Goal: Communication & Community: Answer question/provide support

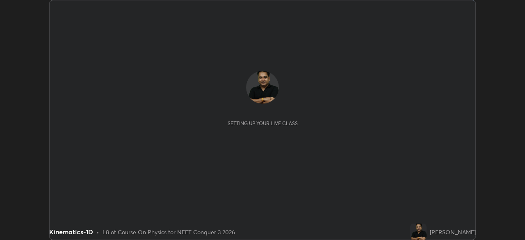
scroll to position [240, 525]
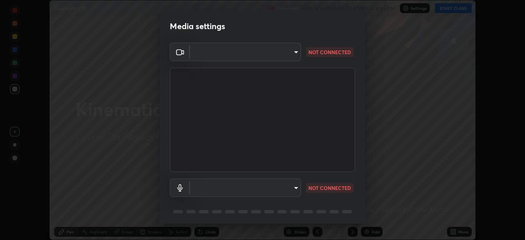
type input "1f3b1a4dbf7f6127e04a7c32b9c59d4571b9df5a52b12507af43ba0352f2305c"
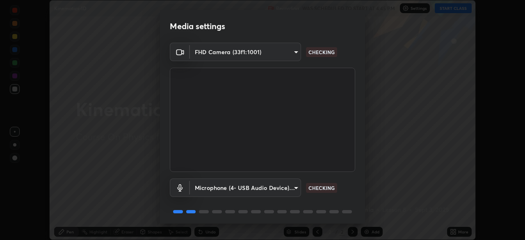
click at [281, 188] on body "Erase all Kinematics-1D Recording WAS SCHEDULED TO START AT 4:45 PM Settings ST…" at bounding box center [262, 120] width 525 height 240
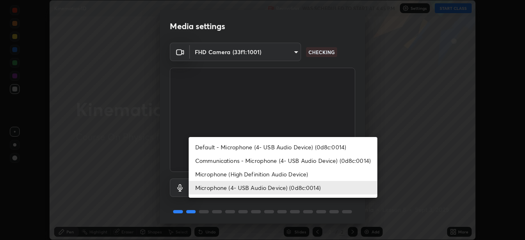
click at [299, 203] on div at bounding box center [262, 120] width 525 height 240
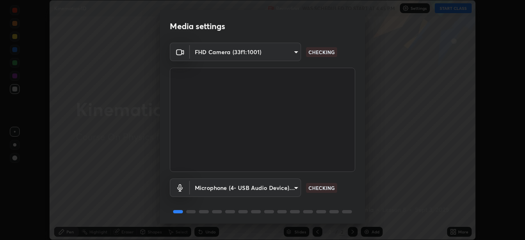
click at [288, 191] on body "Erase all Kinematics-1D Recording WAS SCHEDULED TO START AT 4:45 PM Settings ST…" at bounding box center [262, 120] width 525 height 240
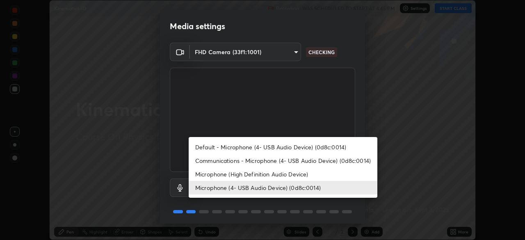
click at [277, 159] on li "Communications - Microphone (4- USB Audio Device) (0d8c:0014)" at bounding box center [283, 161] width 189 height 14
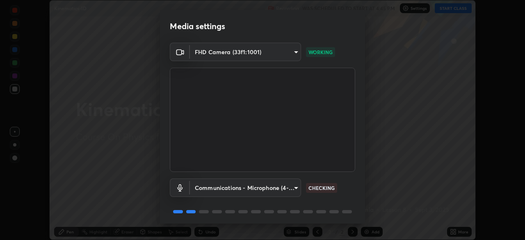
click at [281, 187] on body "Erase all Kinematics-1D Recording WAS SCHEDULED TO START AT 4:45 PM Settings ST…" at bounding box center [262, 120] width 525 height 240
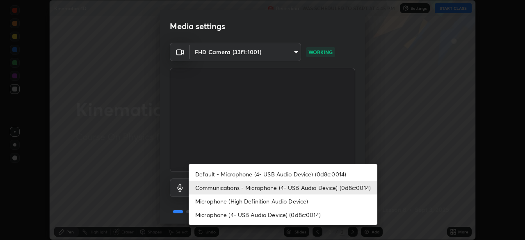
click at [272, 212] on li "Microphone (4- USB Audio Device) (0d8c:0014)" at bounding box center [283, 215] width 189 height 14
type input "e5b627718591eeaf1f58acbce375d66896c0403349ed2b511c0f677bbfff9090"
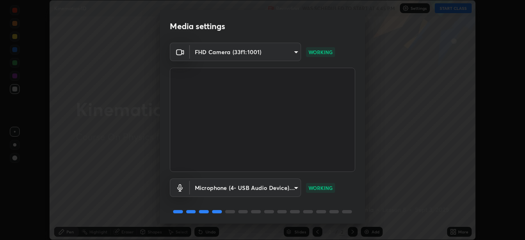
scroll to position [29, 0]
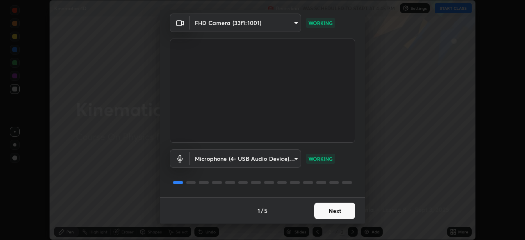
click at [338, 210] on button "Next" at bounding box center [334, 211] width 41 height 16
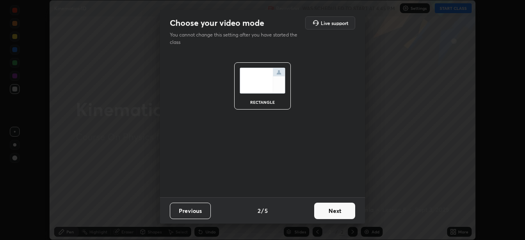
scroll to position [0, 0]
click at [337, 207] on button "Next" at bounding box center [334, 211] width 41 height 16
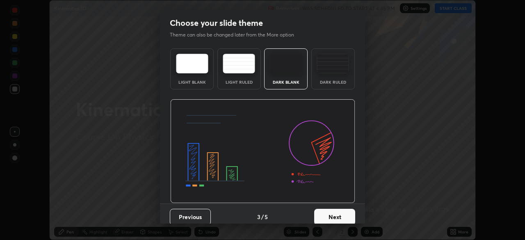
click at [334, 215] on button "Next" at bounding box center [334, 217] width 41 height 16
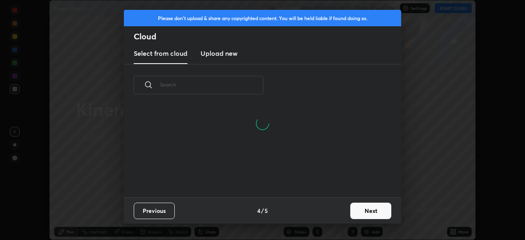
click at [229, 54] on h3 "Upload new" at bounding box center [219, 53] width 37 height 10
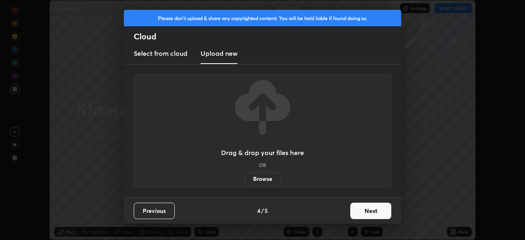
click at [265, 178] on label "Browse" at bounding box center [263, 178] width 37 height 13
click at [245, 178] on input "Browse" at bounding box center [245, 178] width 0 height 13
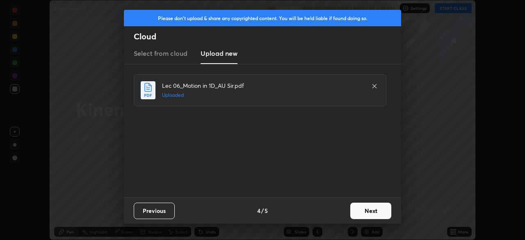
click at [370, 209] on button "Next" at bounding box center [370, 211] width 41 height 16
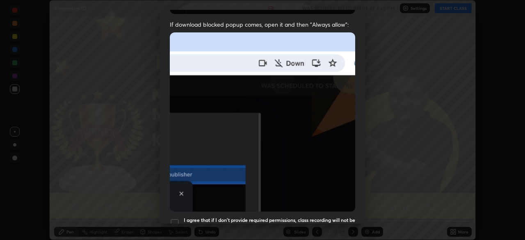
scroll to position [162, 0]
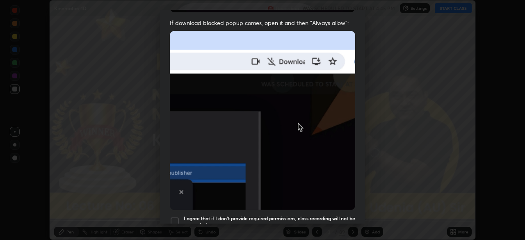
click at [176, 217] on div at bounding box center [175, 222] width 10 height 10
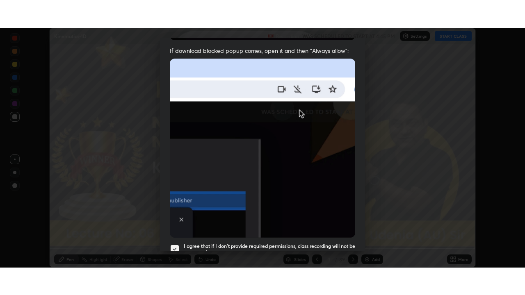
scroll to position [197, 0]
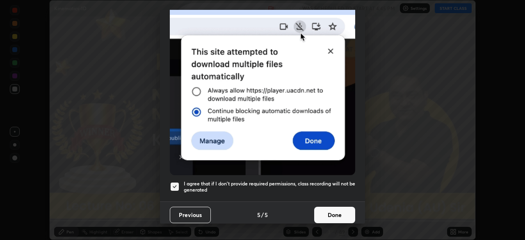
click at [334, 208] on button "Done" at bounding box center [334, 215] width 41 height 16
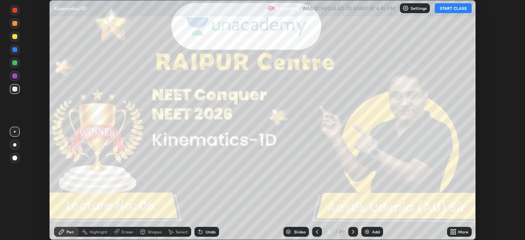
click at [454, 231] on icon at bounding box center [453, 232] width 7 height 7
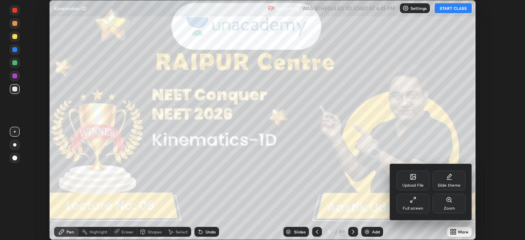
click at [415, 199] on icon at bounding box center [413, 200] width 7 height 7
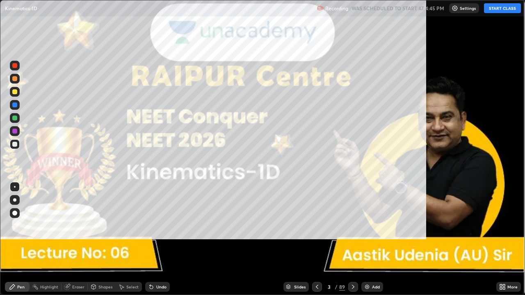
scroll to position [295, 525]
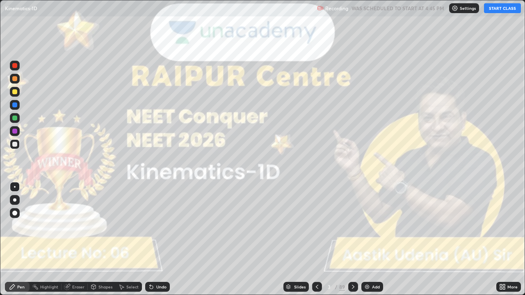
click at [492, 11] on button "START CLASS" at bounding box center [502, 8] width 37 height 10
click at [0, 240] on div "Pen Highlight Eraser Shapes Select Undo Slides 3 / 89 Add More" at bounding box center [262, 287] width 525 height 16
click at [13, 204] on div at bounding box center [15, 200] width 10 height 10
click at [501, 240] on icon at bounding box center [501, 286] width 2 height 2
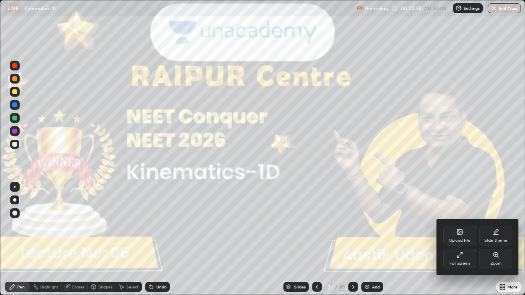
click at [460, 172] on div at bounding box center [262, 147] width 525 height 295
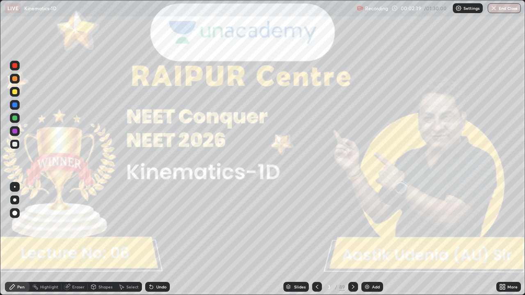
click at [460, 11] on div "Settings" at bounding box center [468, 8] width 30 height 10
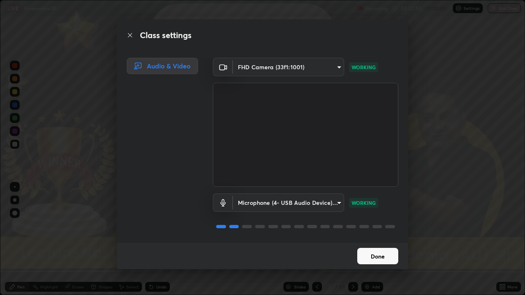
click at [376, 240] on button "Done" at bounding box center [377, 256] width 41 height 16
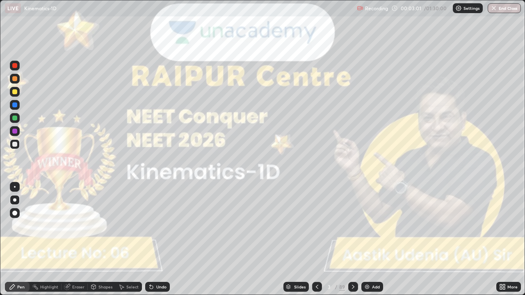
click at [352, 240] on icon at bounding box center [353, 287] width 7 height 7
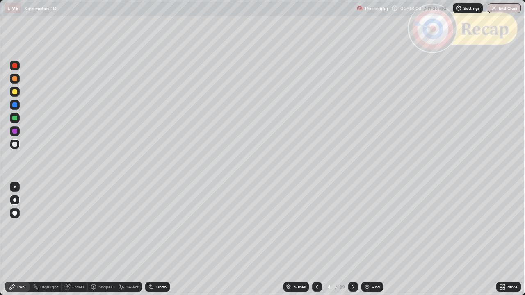
click at [352, 240] on icon at bounding box center [353, 287] width 7 height 7
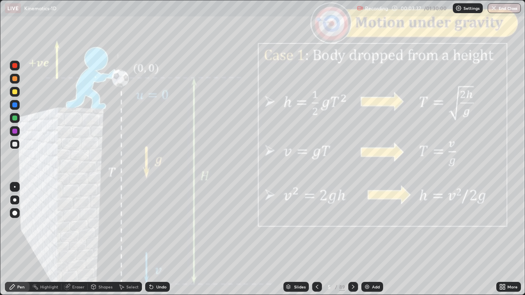
click at [352, 240] on icon at bounding box center [353, 287] width 7 height 7
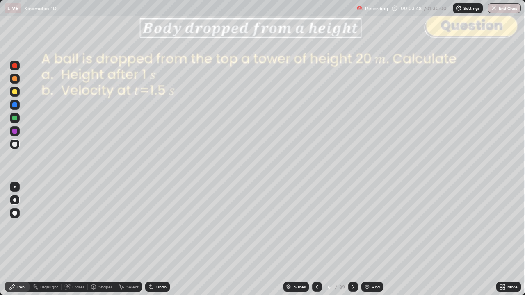
click at [102, 240] on div "Shapes" at bounding box center [105, 287] width 14 height 4
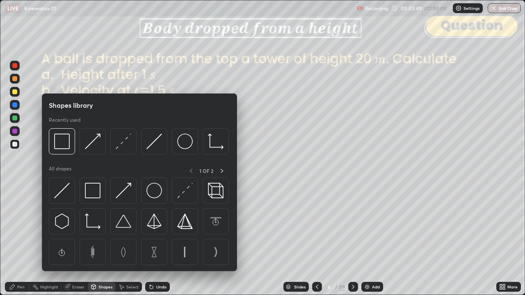
click at [126, 145] on img at bounding box center [124, 142] width 16 height 16
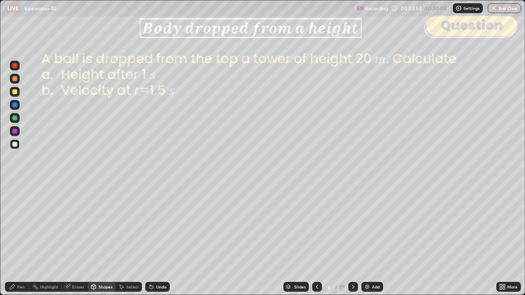
click at [103, 240] on div "Shapes" at bounding box center [105, 287] width 14 height 4
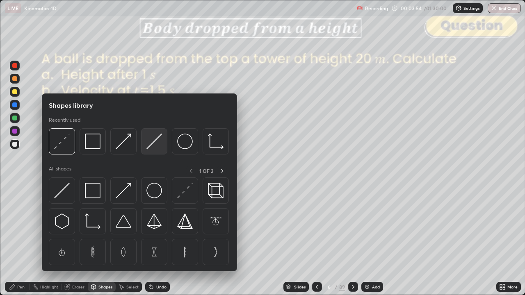
click at [159, 144] on img at bounding box center [154, 142] width 16 height 16
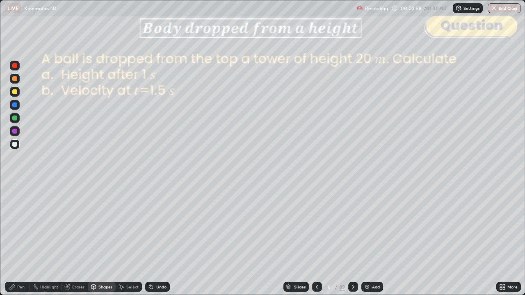
click at [19, 240] on div "Pen" at bounding box center [20, 287] width 7 height 4
click at [16, 79] on div at bounding box center [14, 78] width 5 height 5
click at [161, 240] on div "Undo" at bounding box center [161, 287] width 10 height 4
click at [105, 240] on div "Shapes" at bounding box center [105, 287] width 14 height 4
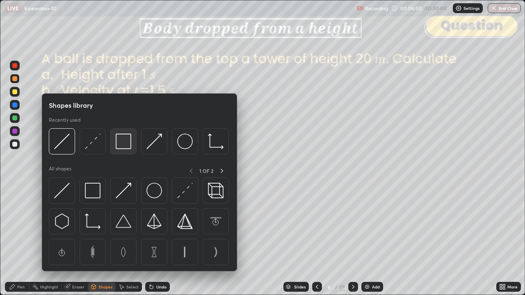
click at [123, 145] on img at bounding box center [124, 142] width 16 height 16
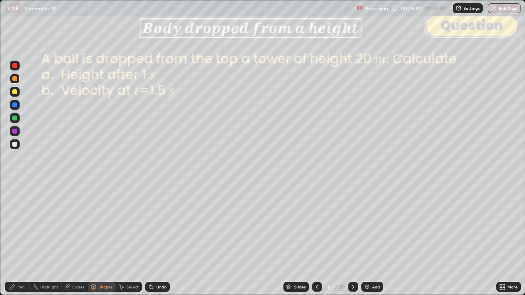
click at [15, 66] on div at bounding box center [14, 65] width 5 height 5
click at [18, 240] on div "Pen" at bounding box center [20, 287] width 7 height 4
click at [99, 240] on div "Shapes" at bounding box center [105, 287] width 14 height 4
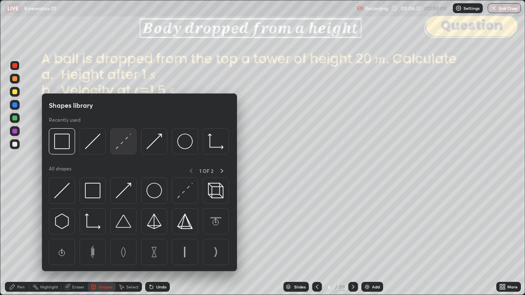
click at [124, 148] on img at bounding box center [124, 142] width 16 height 16
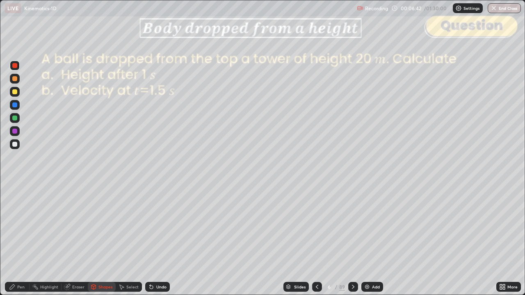
click at [13, 240] on div "Pen" at bounding box center [17, 287] width 25 height 10
click at [14, 79] on div at bounding box center [14, 78] width 5 height 5
click at [17, 118] on div at bounding box center [14, 118] width 5 height 5
click at [106, 240] on div "Shapes" at bounding box center [105, 287] width 14 height 4
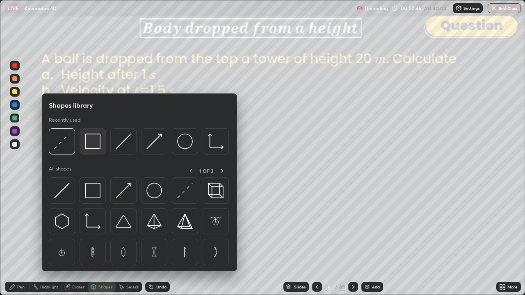
click at [95, 141] on img at bounding box center [93, 142] width 16 height 16
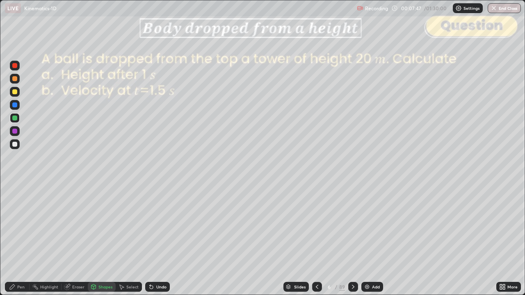
click at [15, 66] on div at bounding box center [14, 65] width 5 height 5
click at [316, 240] on icon at bounding box center [317, 287] width 7 height 7
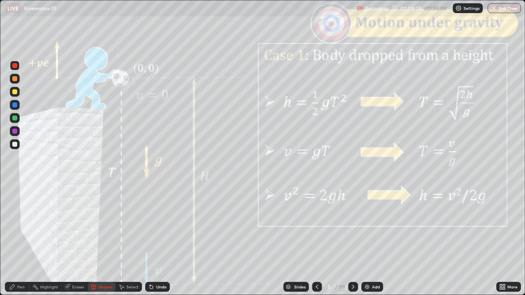
click at [353, 240] on icon at bounding box center [353, 287] width 2 height 4
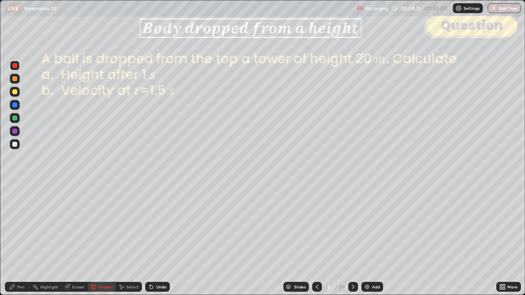
click at [354, 240] on div at bounding box center [353, 287] width 10 height 10
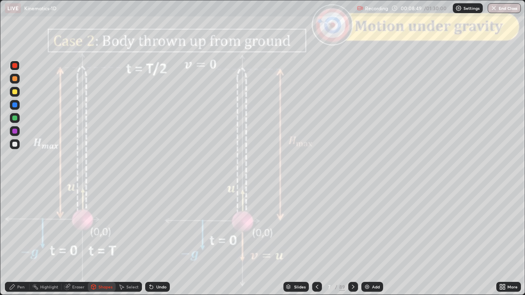
click at [98, 240] on div "Shapes" at bounding box center [105, 287] width 14 height 4
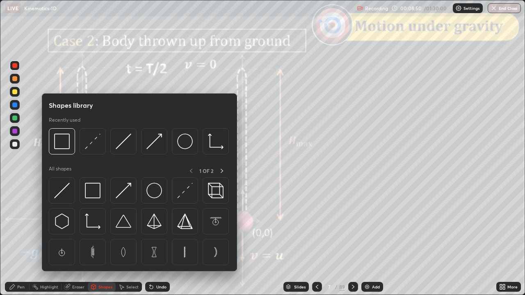
click at [66, 148] on img at bounding box center [62, 142] width 16 height 16
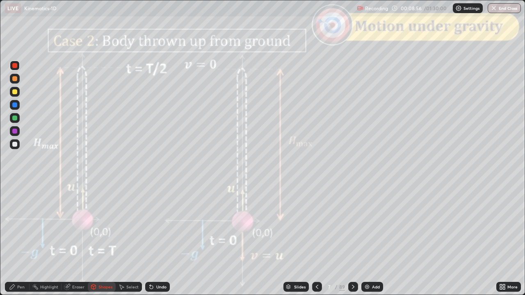
click at [12, 240] on icon at bounding box center [12, 287] width 5 height 5
click at [107, 240] on div "Shapes" at bounding box center [105, 287] width 14 height 4
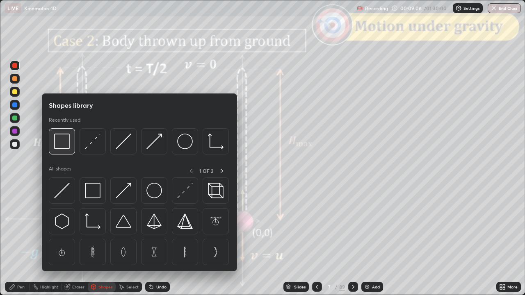
click at [70, 142] on div at bounding box center [62, 141] width 26 height 26
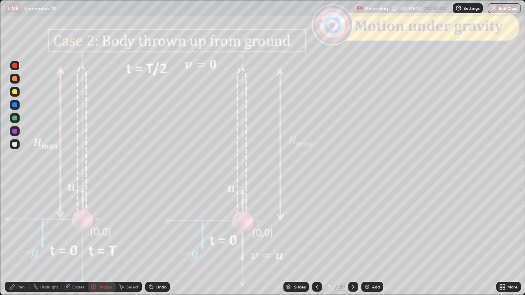
click at [20, 240] on div "Pen" at bounding box center [20, 287] width 7 height 4
click at [103, 240] on div "Shapes" at bounding box center [105, 287] width 14 height 4
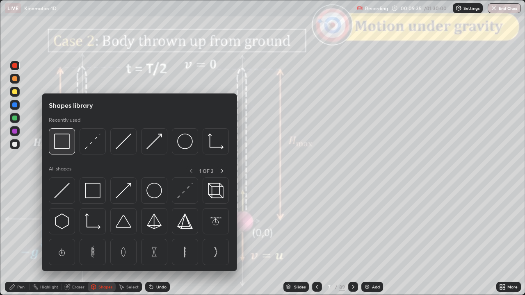
click at [64, 145] on img at bounding box center [62, 142] width 16 height 16
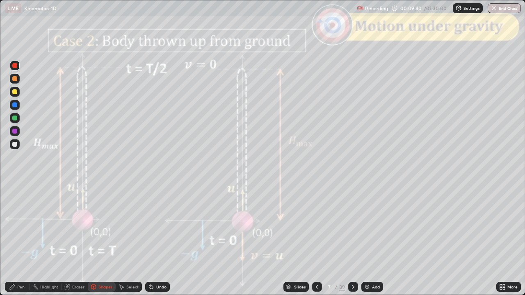
click at [15, 240] on icon at bounding box center [12, 287] width 7 height 7
click at [99, 240] on div "Shapes" at bounding box center [105, 287] width 14 height 4
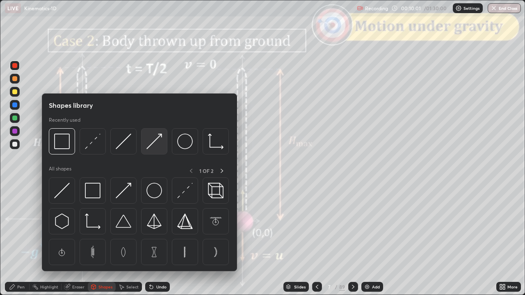
click at [156, 145] on img at bounding box center [154, 142] width 16 height 16
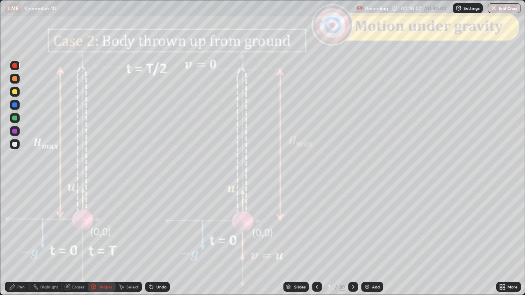
click at [16, 240] on div "Pen" at bounding box center [17, 287] width 25 height 10
click at [99, 240] on div "Shapes" at bounding box center [105, 287] width 14 height 4
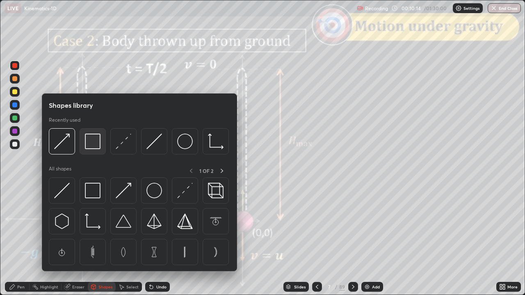
click at [95, 146] on img at bounding box center [93, 142] width 16 height 16
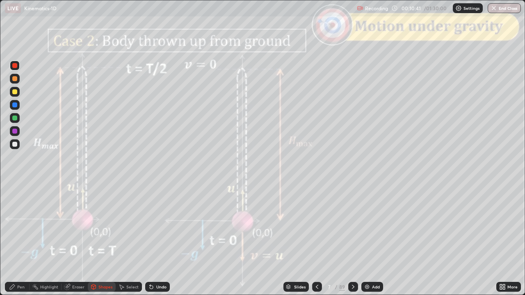
click at [21, 240] on div "Pen" at bounding box center [20, 287] width 7 height 4
click at [18, 144] on div at bounding box center [15, 145] width 10 height 10
click at [109, 240] on div "Shapes" at bounding box center [102, 287] width 28 height 10
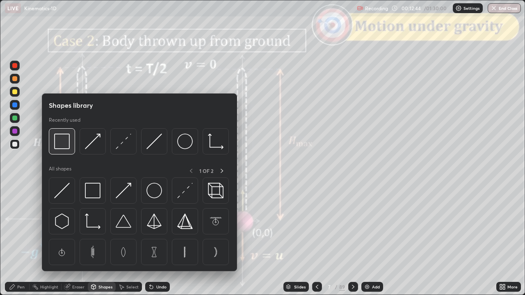
click at [65, 146] on img at bounding box center [62, 142] width 16 height 16
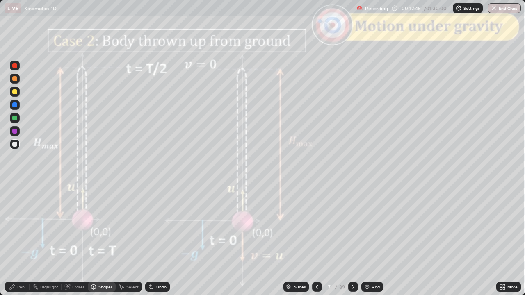
click at [15, 66] on div at bounding box center [14, 65] width 5 height 5
click at [16, 119] on div at bounding box center [14, 118] width 5 height 5
click at [19, 240] on div "Pen" at bounding box center [20, 287] width 7 height 4
click at [15, 81] on div at bounding box center [14, 78] width 5 height 5
click at [15, 144] on div at bounding box center [14, 144] width 5 height 5
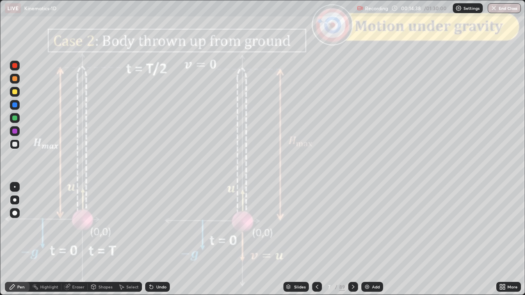
click at [163, 240] on div "Undo" at bounding box center [161, 287] width 10 height 4
click at [16, 65] on div at bounding box center [14, 65] width 5 height 5
click at [158, 240] on div "Undo" at bounding box center [161, 287] width 10 height 4
click at [103, 240] on div "Shapes" at bounding box center [105, 287] width 14 height 4
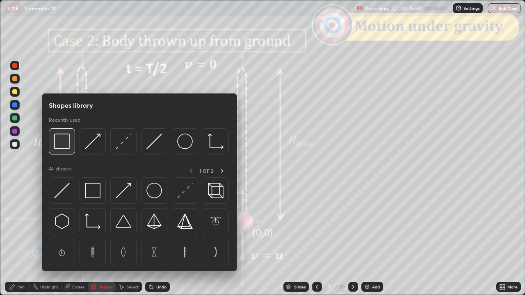
click at [64, 144] on img at bounding box center [62, 142] width 16 height 16
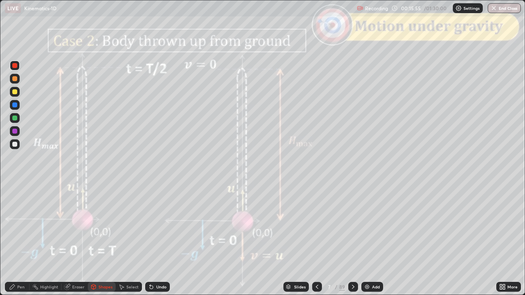
click at [16, 240] on div "Pen" at bounding box center [17, 287] width 25 height 10
click at [16, 145] on div at bounding box center [14, 144] width 5 height 5
click at [316, 240] on icon at bounding box center [317, 287] width 7 height 7
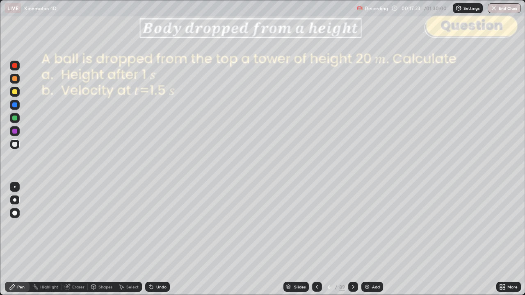
click at [316, 240] on icon at bounding box center [317, 287] width 7 height 7
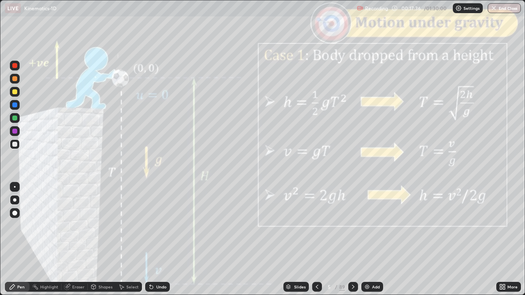
click at [351, 240] on icon at bounding box center [353, 287] width 7 height 7
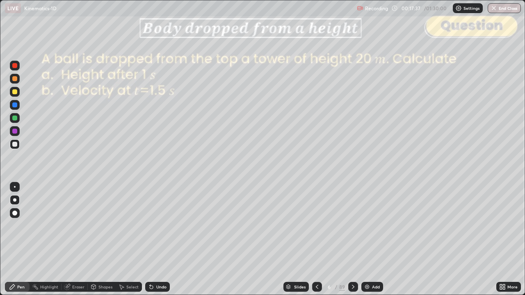
click at [354, 240] on div at bounding box center [353, 287] width 10 height 10
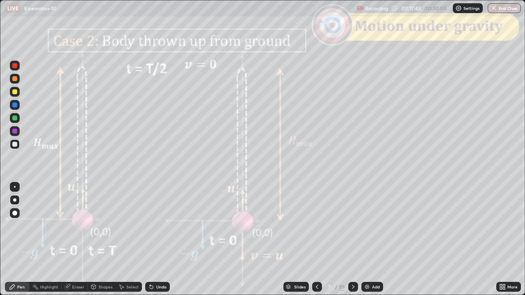
click at [15, 240] on icon at bounding box center [12, 287] width 7 height 7
click at [14, 79] on div at bounding box center [14, 78] width 5 height 5
click at [159, 240] on div "Undo" at bounding box center [161, 287] width 10 height 4
click at [162, 240] on div "Undo" at bounding box center [157, 287] width 25 height 10
click at [165, 240] on div "Undo" at bounding box center [157, 287] width 25 height 10
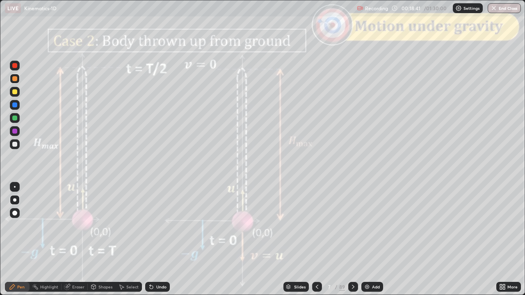
click at [104, 240] on div "Shapes" at bounding box center [105, 287] width 14 height 4
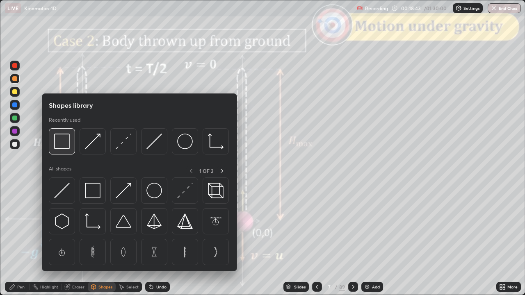
click at [61, 144] on img at bounding box center [62, 142] width 16 height 16
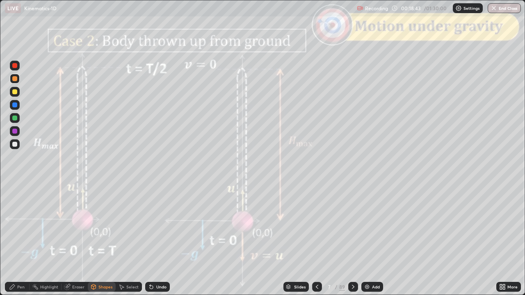
click at [15, 66] on div at bounding box center [14, 65] width 5 height 5
click at [78, 240] on div "Eraser" at bounding box center [78, 287] width 12 height 4
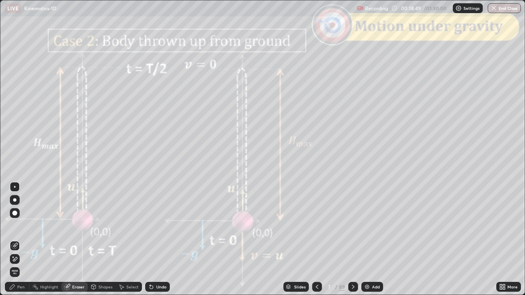
click at [18, 240] on div "Pen" at bounding box center [20, 287] width 7 height 4
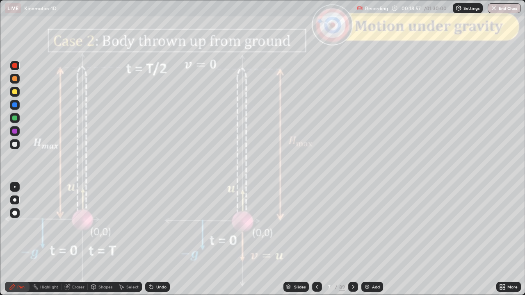
click at [15, 79] on div at bounding box center [14, 78] width 5 height 5
click at [316, 240] on icon at bounding box center [317, 287] width 7 height 7
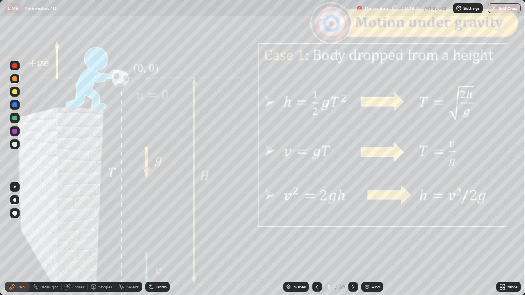
click at [352, 240] on div at bounding box center [353, 287] width 10 height 10
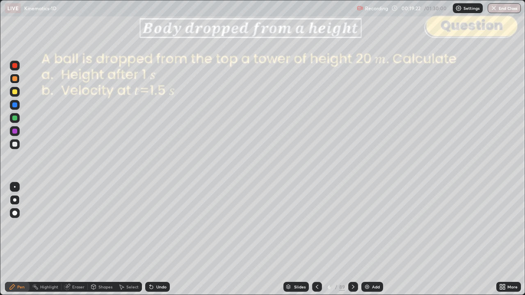
click at [352, 240] on icon at bounding box center [353, 287] width 7 height 7
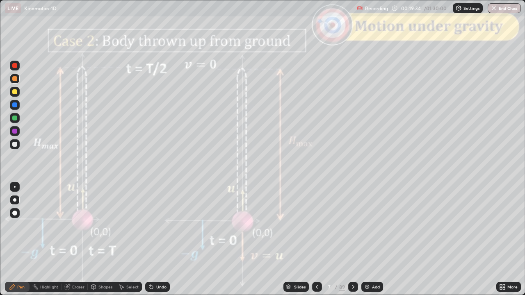
click at [13, 117] on div at bounding box center [14, 118] width 5 height 5
click at [103, 240] on div "Shapes" at bounding box center [105, 287] width 14 height 4
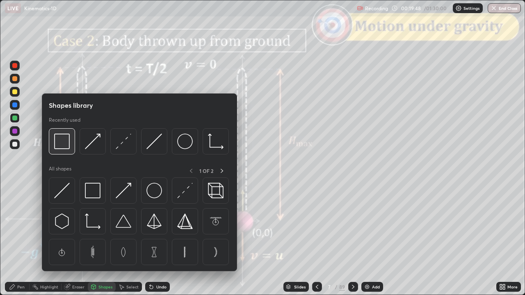
click at [63, 146] on img at bounding box center [62, 142] width 16 height 16
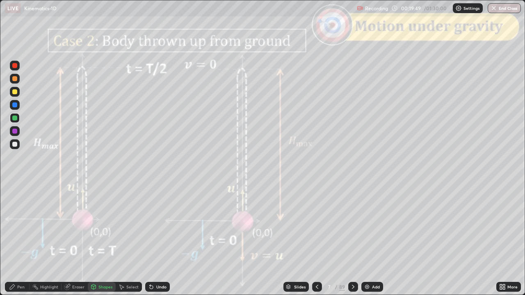
click at [14, 67] on div at bounding box center [14, 65] width 5 height 5
click at [312, 240] on div at bounding box center [317, 287] width 10 height 10
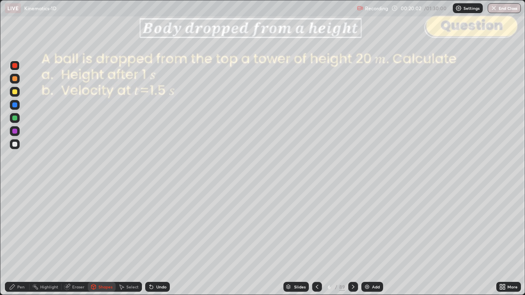
click at [312, 240] on div at bounding box center [317, 287] width 10 height 10
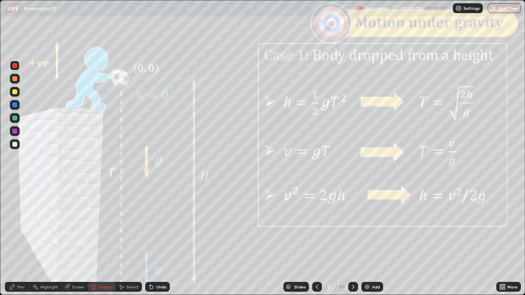
click at [351, 240] on icon at bounding box center [353, 287] width 7 height 7
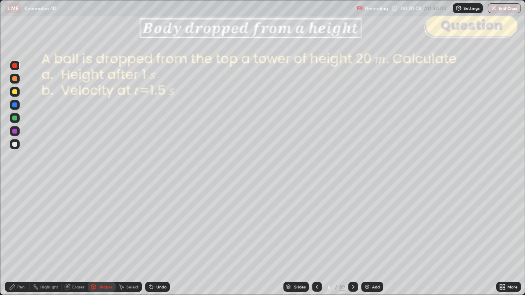
click at [352, 240] on icon at bounding box center [353, 287] width 7 height 7
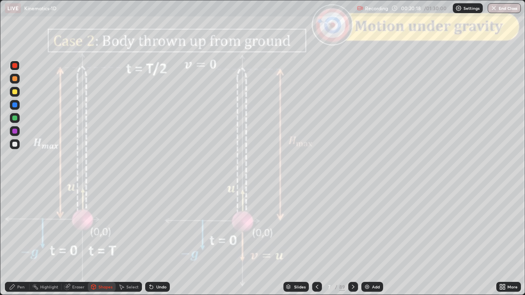
click at [16, 78] on div at bounding box center [14, 78] width 5 height 5
click at [160, 240] on div "Undo" at bounding box center [161, 287] width 10 height 4
click at [21, 240] on div "Pen" at bounding box center [20, 287] width 7 height 4
click at [103, 240] on div "Shapes" at bounding box center [105, 287] width 14 height 4
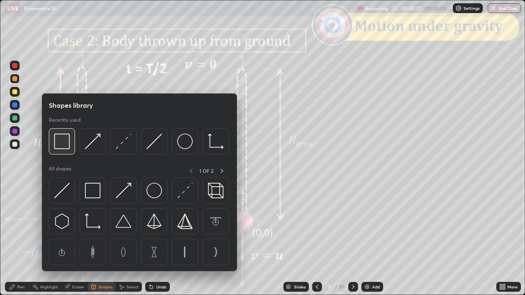
click at [64, 144] on img at bounding box center [62, 142] width 16 height 16
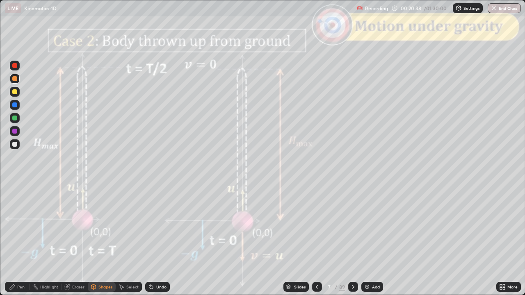
click at [15, 66] on div at bounding box center [14, 65] width 5 height 5
click at [14, 80] on div at bounding box center [14, 78] width 5 height 5
click at [18, 240] on div "Pen" at bounding box center [20, 287] width 7 height 4
click at [102, 240] on div "Shapes" at bounding box center [105, 287] width 14 height 4
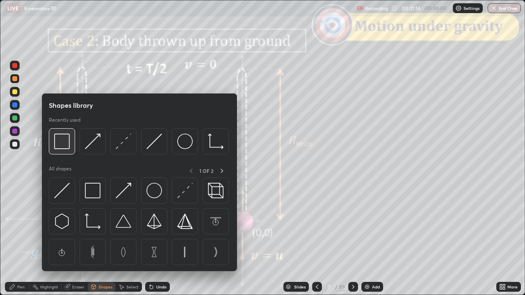
click at [62, 143] on img at bounding box center [62, 142] width 16 height 16
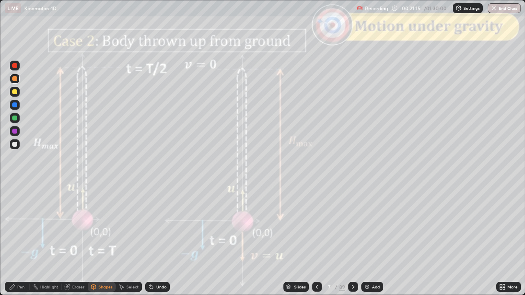
click at [15, 66] on div at bounding box center [14, 65] width 5 height 5
click at [316, 240] on icon at bounding box center [317, 287] width 7 height 7
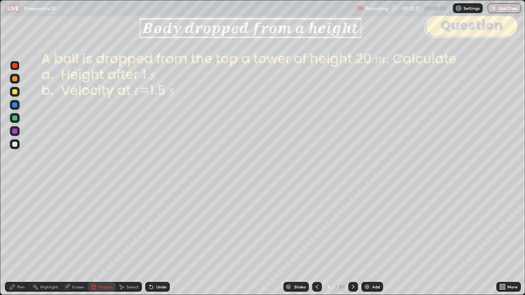
click at [312, 240] on div at bounding box center [317, 287] width 10 height 10
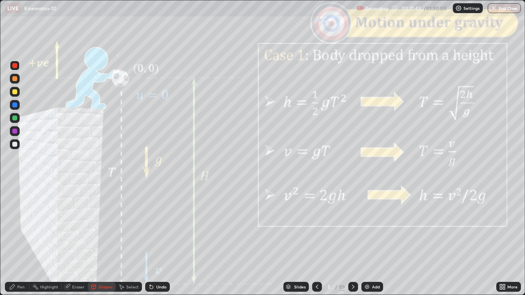
click at [352, 240] on icon at bounding box center [353, 287] width 7 height 7
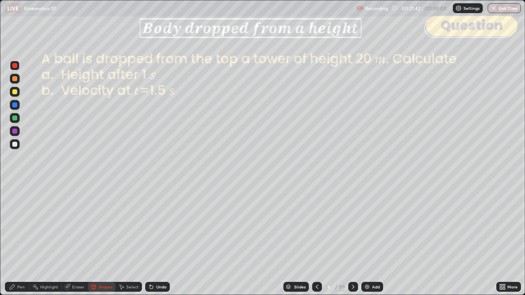
click at [351, 240] on icon at bounding box center [353, 287] width 7 height 7
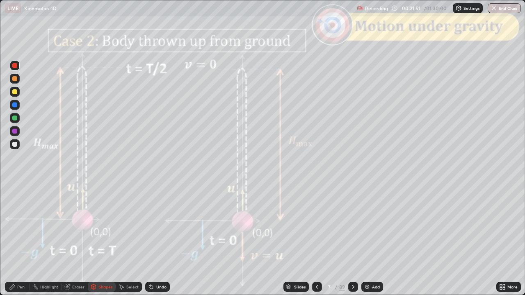
click at [316, 240] on icon at bounding box center [317, 287] width 7 height 7
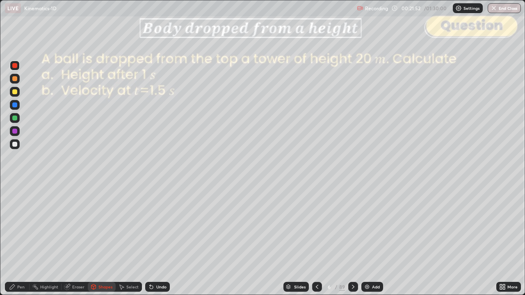
click at [316, 240] on icon at bounding box center [317, 287] width 7 height 7
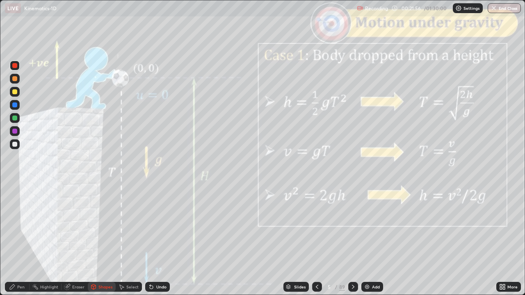
click at [352, 240] on icon at bounding box center [353, 287] width 7 height 7
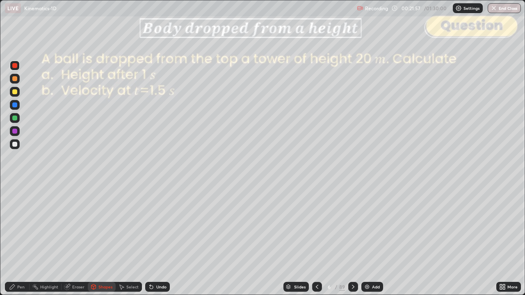
click at [352, 240] on icon at bounding box center [353, 287] width 7 height 7
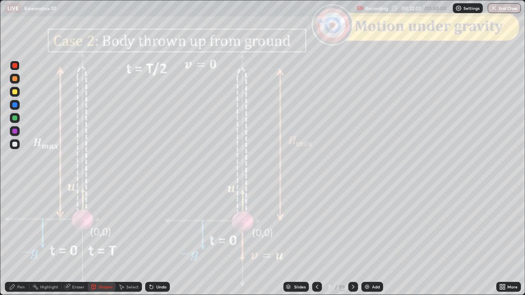
click at [23, 240] on div "Pen" at bounding box center [20, 287] width 7 height 4
click at [16, 144] on div at bounding box center [14, 144] width 5 height 5
click at [157, 240] on div "Undo" at bounding box center [161, 287] width 10 height 4
click at [156, 240] on div "Undo" at bounding box center [161, 287] width 10 height 4
click at [105, 240] on div "Shapes" at bounding box center [105, 287] width 14 height 4
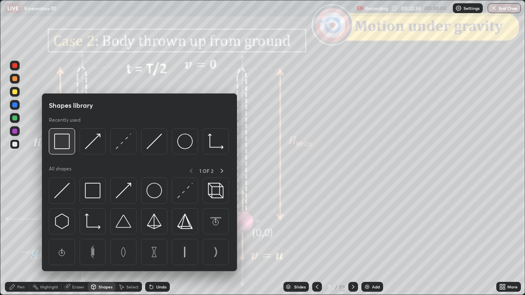
click at [65, 145] on img at bounding box center [62, 142] width 16 height 16
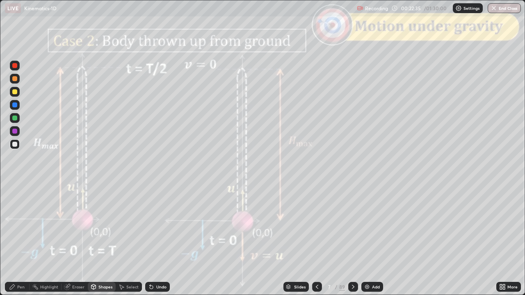
click at [15, 66] on div at bounding box center [14, 65] width 5 height 5
click at [352, 240] on icon at bounding box center [353, 287] width 7 height 7
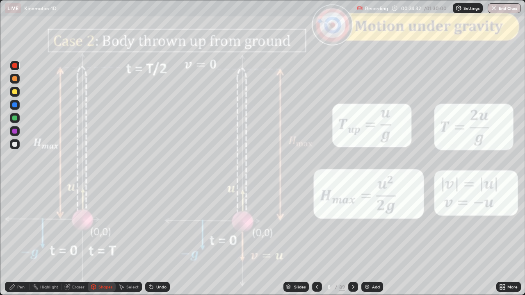
click at [317, 240] on icon at bounding box center [317, 287] width 7 height 7
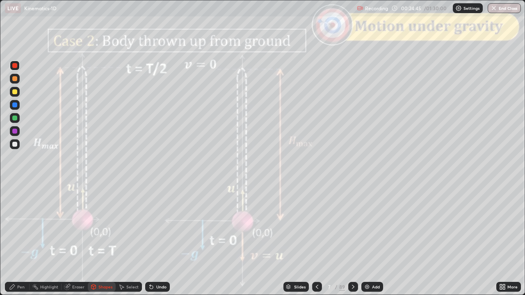
click at [297, 240] on div "Slides" at bounding box center [299, 287] width 11 height 4
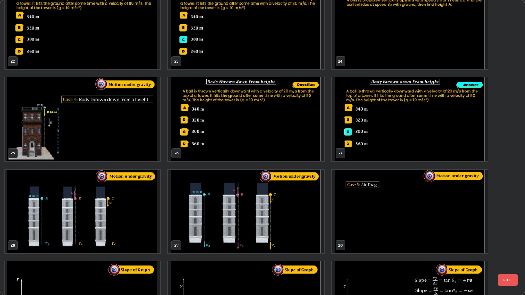
scroll to position [665, 0]
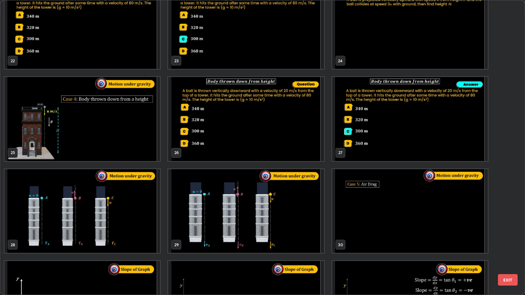
click at [505, 240] on button "EXIT" at bounding box center [508, 279] width 20 height 11
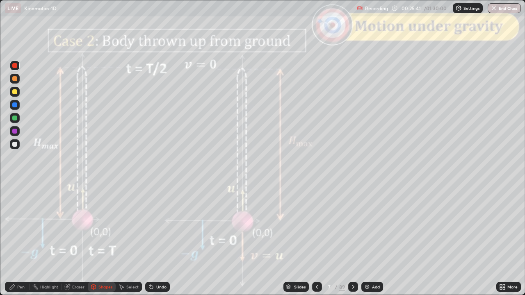
click at [354, 240] on icon at bounding box center [353, 287] width 7 height 7
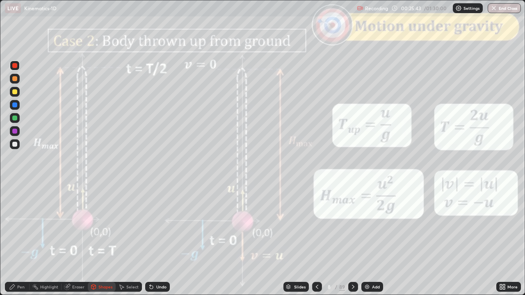
click at [353, 240] on icon at bounding box center [353, 287] width 2 height 4
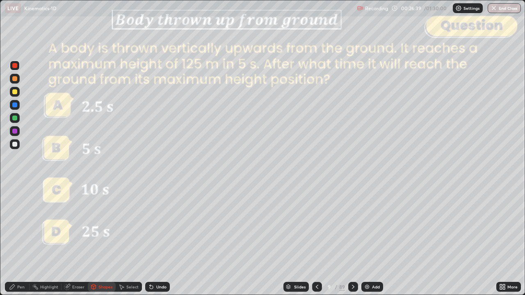
click at [24, 240] on div "Pen" at bounding box center [20, 287] width 7 height 4
click at [15, 144] on div at bounding box center [14, 144] width 5 height 5
click at [105, 240] on div "Shapes" at bounding box center [102, 287] width 28 height 10
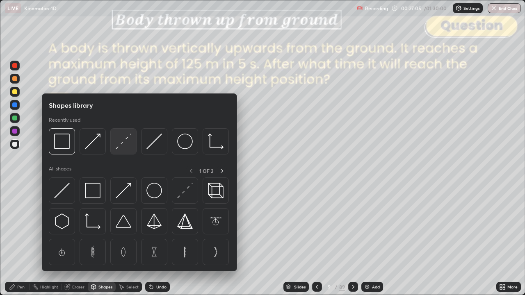
click at [126, 143] on img at bounding box center [124, 142] width 16 height 16
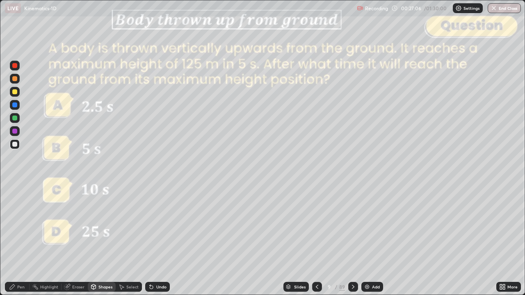
click at [20, 240] on div "Pen" at bounding box center [17, 287] width 25 height 10
click at [317, 240] on icon at bounding box center [317, 287] width 2 height 4
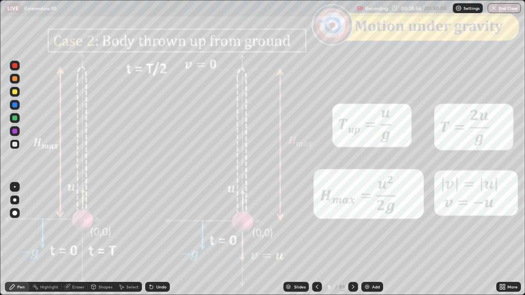
click at [352, 240] on icon at bounding box center [353, 287] width 7 height 7
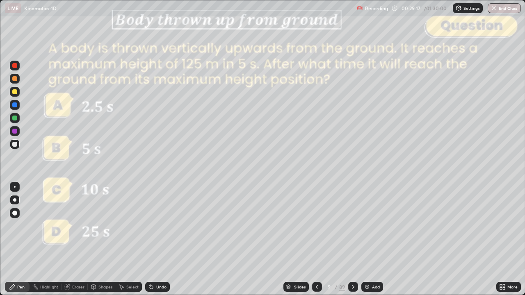
click at [316, 240] on icon at bounding box center [317, 287] width 7 height 7
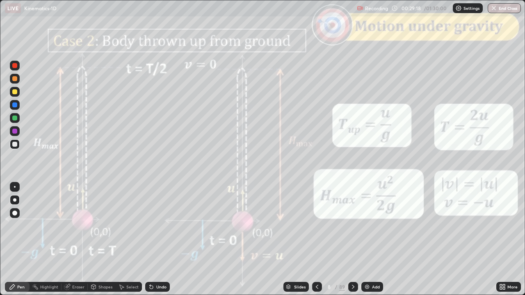
click at [315, 240] on icon at bounding box center [317, 287] width 7 height 7
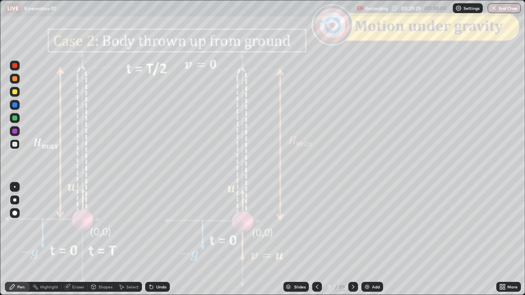
click at [352, 240] on icon at bounding box center [353, 287] width 7 height 7
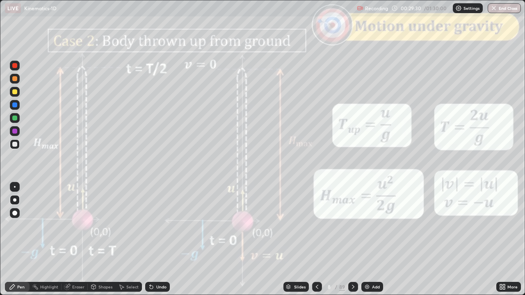
click at [352, 240] on icon at bounding box center [353, 287] width 2 height 4
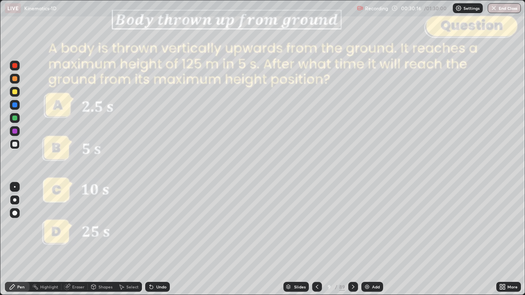
click at [352, 240] on icon at bounding box center [353, 287] width 7 height 7
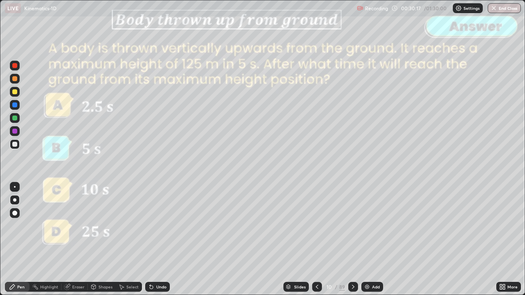
click at [352, 240] on icon at bounding box center [353, 287] width 7 height 7
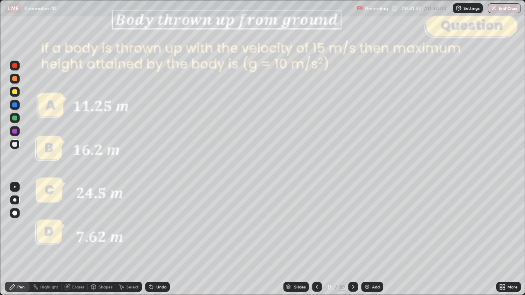
click at [316, 240] on icon at bounding box center [317, 287] width 7 height 7
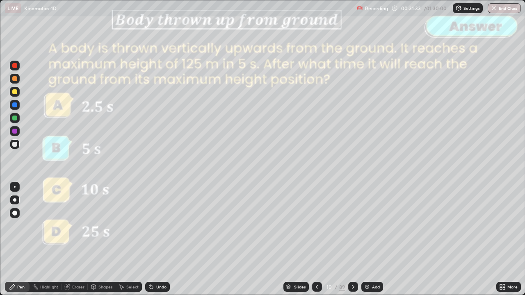
click at [316, 240] on icon at bounding box center [317, 287] width 7 height 7
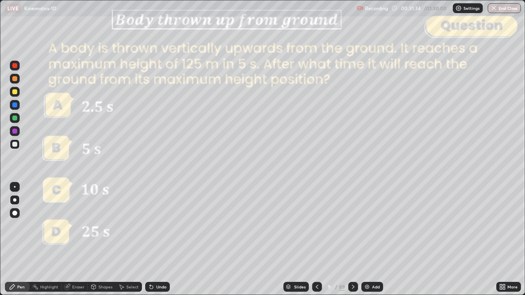
click at [318, 240] on div at bounding box center [317, 287] width 10 height 10
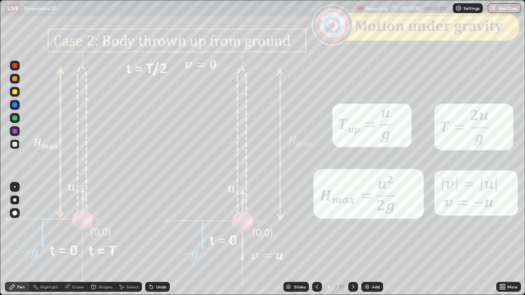
click at [352, 240] on icon at bounding box center [353, 287] width 7 height 7
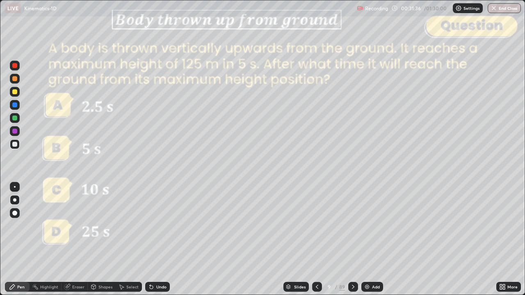
click at [353, 240] on icon at bounding box center [353, 287] width 7 height 7
click at [352, 240] on div at bounding box center [353, 287] width 10 height 10
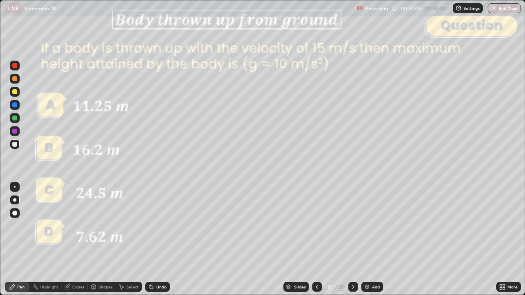
click at [352, 240] on icon at bounding box center [353, 287] width 7 height 7
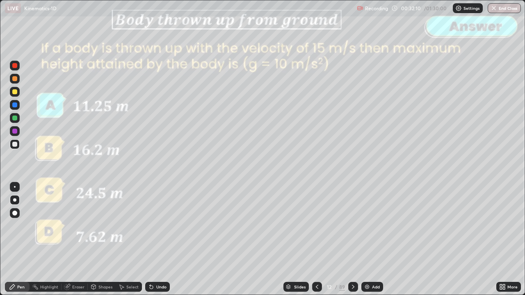
click at [352, 240] on icon at bounding box center [353, 287] width 7 height 7
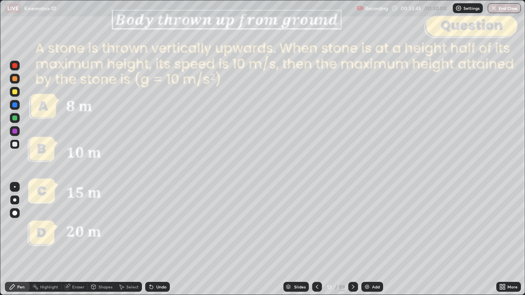
click at [105, 240] on div "Shapes" at bounding box center [105, 287] width 14 height 4
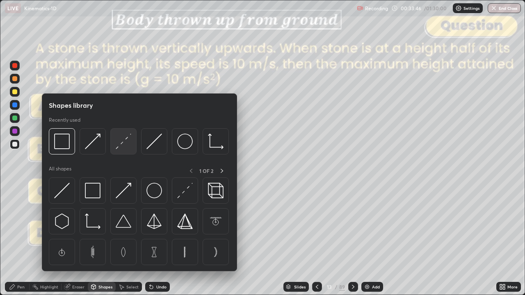
click at [127, 149] on img at bounding box center [124, 142] width 16 height 16
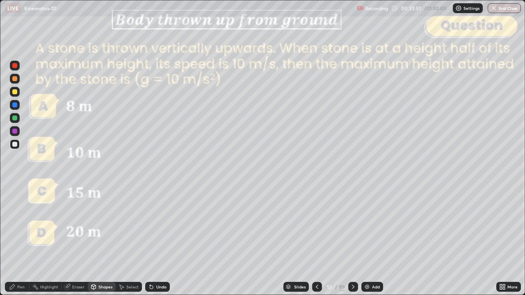
click at [104, 240] on div "Shapes" at bounding box center [105, 287] width 14 height 4
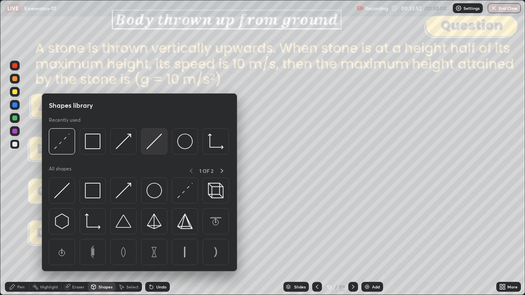
click at [156, 145] on img at bounding box center [154, 142] width 16 height 16
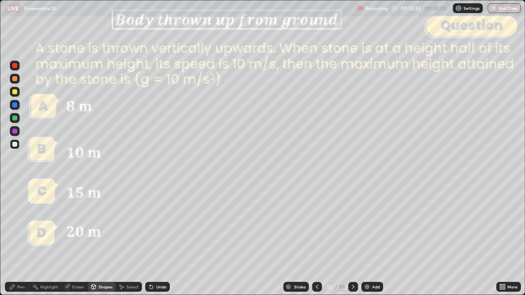
click at [21, 240] on div "Pen" at bounding box center [20, 287] width 7 height 4
click at [16, 66] on div at bounding box center [14, 65] width 5 height 5
click at [16, 80] on div at bounding box center [14, 78] width 5 height 5
click at [105, 240] on div "Shapes" at bounding box center [105, 287] width 14 height 4
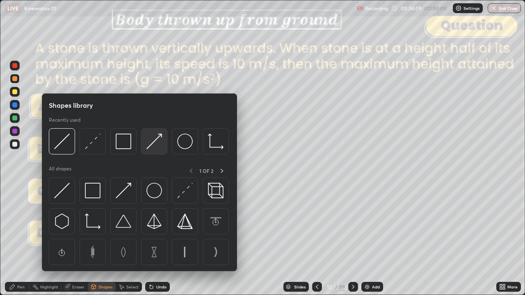
click at [153, 146] on img at bounding box center [154, 142] width 16 height 16
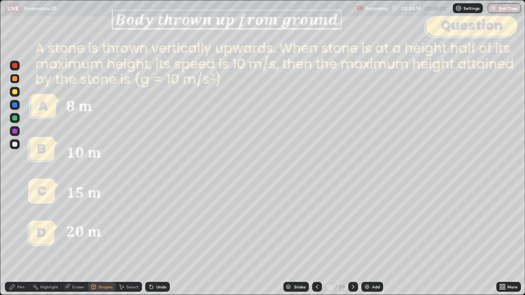
click at [13, 240] on icon at bounding box center [12, 287] width 5 height 5
click at [100, 240] on div "Shapes" at bounding box center [105, 287] width 14 height 4
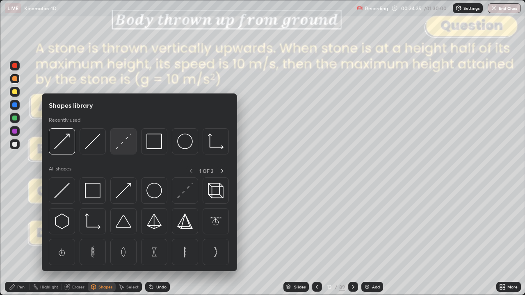
click at [123, 145] on img at bounding box center [124, 142] width 16 height 16
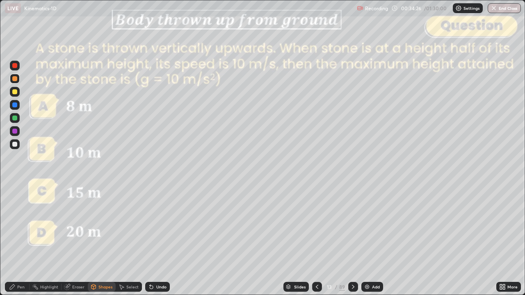
click at [105, 240] on div "Shapes" at bounding box center [105, 287] width 14 height 4
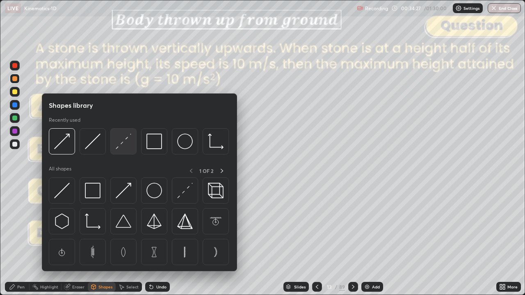
click at [125, 142] on img at bounding box center [124, 142] width 16 height 16
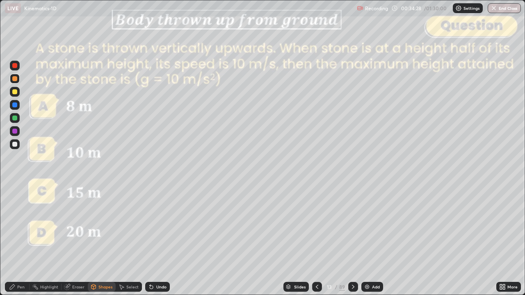
click at [16, 144] on div at bounding box center [14, 144] width 5 height 5
click at [102, 240] on div "Shapes" at bounding box center [105, 287] width 14 height 4
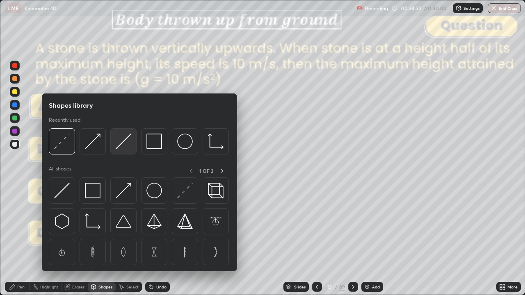
click at [124, 148] on img at bounding box center [124, 142] width 16 height 16
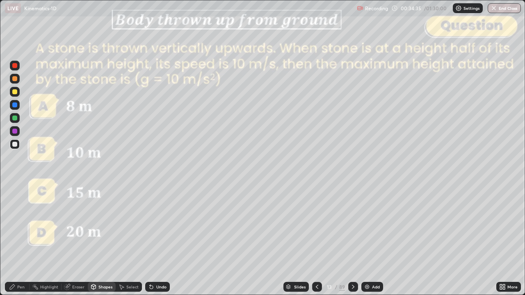
click at [16, 240] on div "Pen" at bounding box center [17, 287] width 25 height 10
click at [15, 120] on div at bounding box center [14, 118] width 5 height 5
click at [99, 240] on div "Shapes" at bounding box center [105, 287] width 14 height 4
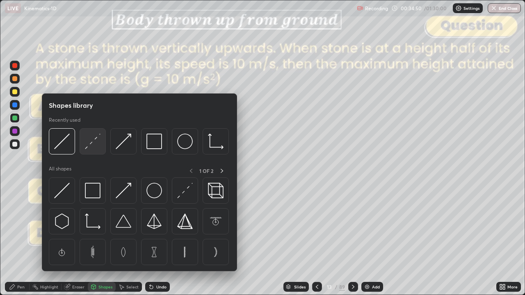
click at [94, 146] on img at bounding box center [93, 142] width 16 height 16
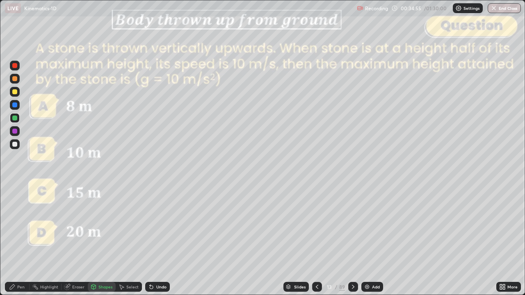
click at [101, 240] on div "Shapes" at bounding box center [105, 287] width 14 height 4
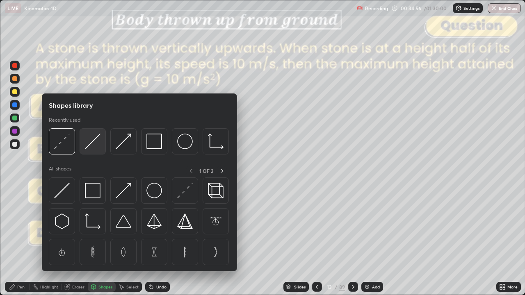
click at [94, 146] on img at bounding box center [93, 142] width 16 height 16
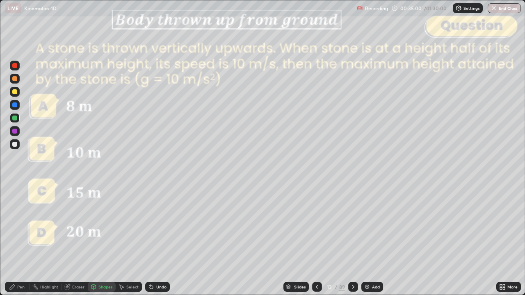
click at [23, 240] on div "Pen" at bounding box center [17, 287] width 25 height 10
click at [102, 240] on div "Shapes" at bounding box center [105, 287] width 14 height 4
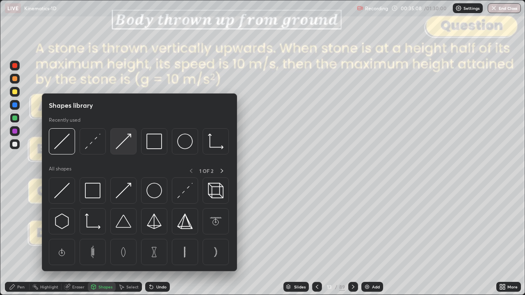
click at [124, 143] on img at bounding box center [124, 142] width 16 height 16
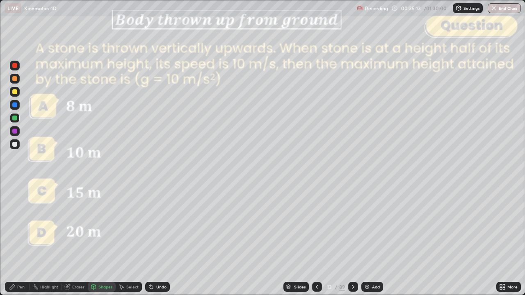
click at [18, 240] on div "Pen" at bounding box center [17, 287] width 25 height 10
click at [15, 144] on div at bounding box center [14, 144] width 5 height 5
click at [15, 79] on div at bounding box center [14, 78] width 5 height 5
click at [106, 240] on div "Shapes" at bounding box center [105, 287] width 14 height 4
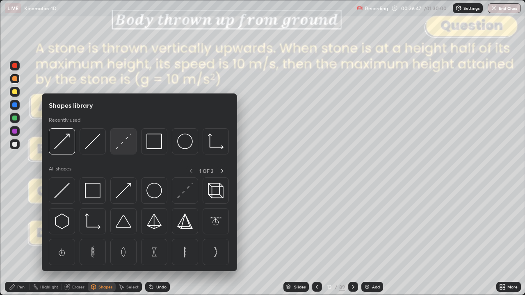
click at [126, 145] on img at bounding box center [124, 142] width 16 height 16
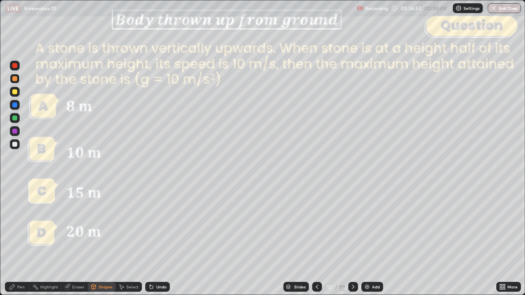
click at [103, 240] on div "Shapes" at bounding box center [105, 287] width 14 height 4
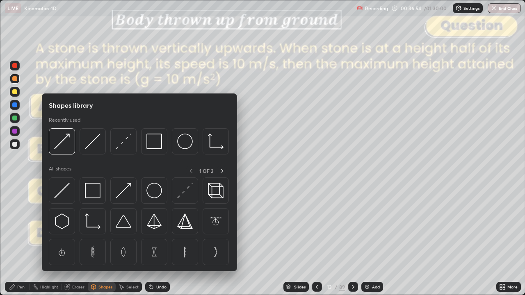
click at [123, 151] on div at bounding box center [123, 141] width 26 height 26
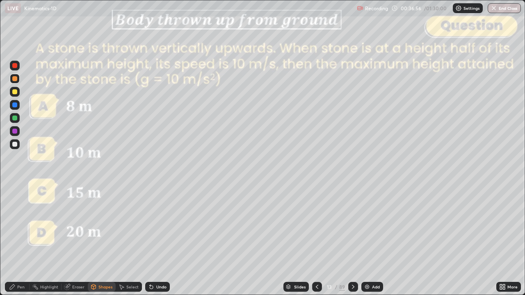
click at [15, 68] on div at bounding box center [14, 65] width 5 height 5
click at [20, 240] on div "Pen" at bounding box center [20, 287] width 7 height 4
click at [15, 79] on div at bounding box center [14, 78] width 5 height 5
click at [16, 119] on div at bounding box center [14, 118] width 5 height 5
click at [14, 66] on div at bounding box center [14, 65] width 5 height 5
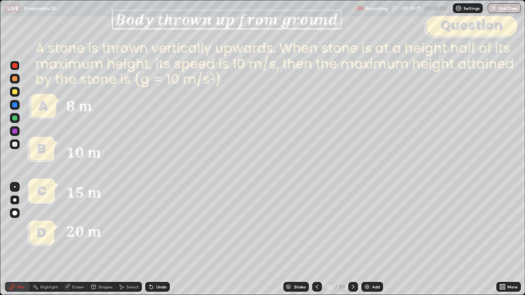
click at [158, 240] on div "Undo" at bounding box center [157, 287] width 25 height 10
click at [14, 78] on div at bounding box center [14, 78] width 5 height 5
click at [352, 240] on icon at bounding box center [353, 287] width 7 height 7
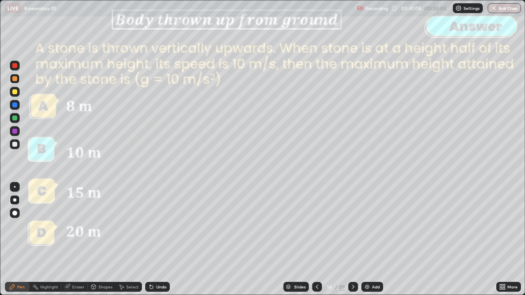
click at [352, 240] on icon at bounding box center [353, 287] width 7 height 7
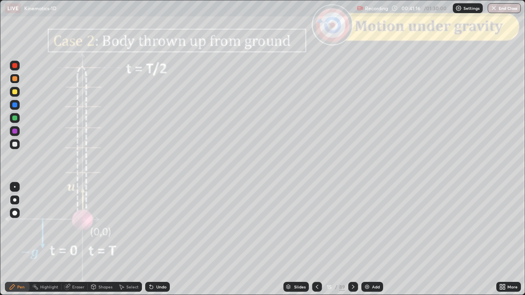
click at [15, 145] on div at bounding box center [14, 144] width 5 height 5
click at [101, 240] on div "Shapes" at bounding box center [105, 287] width 14 height 4
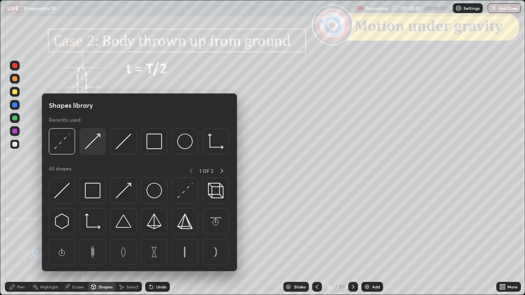
click at [94, 144] on img at bounding box center [93, 142] width 16 height 16
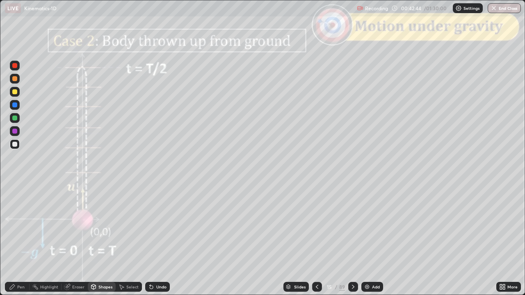
click at [14, 118] on div at bounding box center [14, 118] width 5 height 5
click at [158, 240] on div "Undo" at bounding box center [161, 287] width 10 height 4
click at [7, 240] on div "Pen" at bounding box center [17, 287] width 25 height 10
click at [162, 240] on div "Undo" at bounding box center [161, 287] width 10 height 4
click at [103, 240] on div "Shapes" at bounding box center [105, 287] width 14 height 4
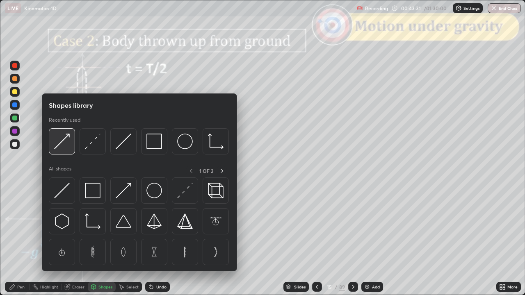
click at [65, 146] on img at bounding box center [62, 142] width 16 height 16
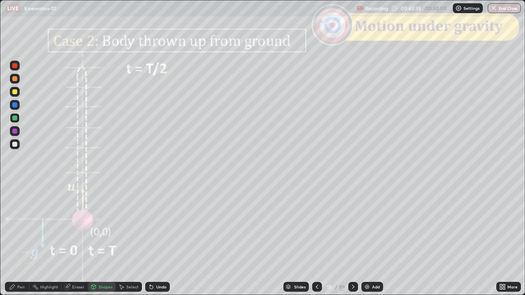
click at [163, 240] on div "Undo" at bounding box center [161, 287] width 10 height 4
click at [14, 80] on div at bounding box center [14, 78] width 5 height 5
click at [168, 240] on div "Undo" at bounding box center [157, 287] width 25 height 10
click at [11, 240] on icon at bounding box center [12, 287] width 7 height 7
click at [107, 240] on div "Shapes" at bounding box center [105, 287] width 14 height 4
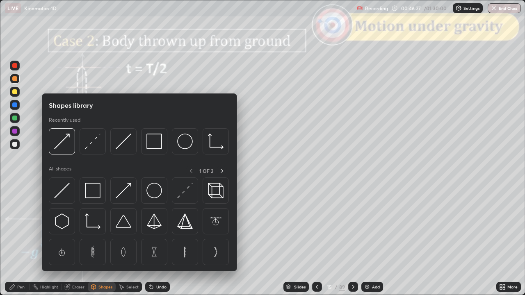
click at [16, 67] on div at bounding box center [14, 65] width 5 height 5
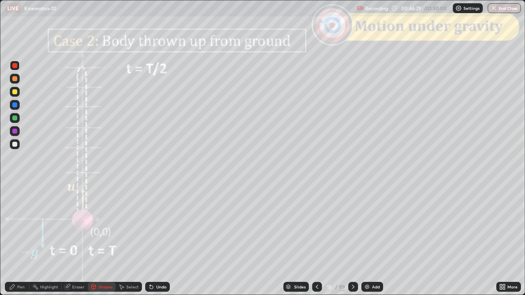
click at [161, 240] on div "Undo" at bounding box center [161, 287] width 10 height 4
click at [106, 240] on div "Shapes" at bounding box center [102, 287] width 28 height 10
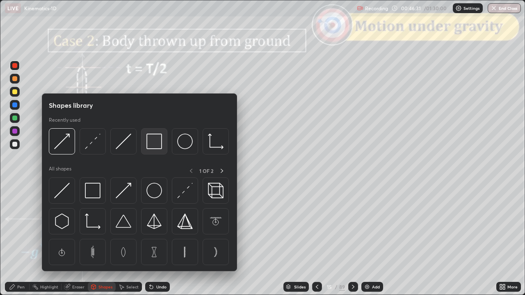
click at [155, 139] on img at bounding box center [154, 142] width 16 height 16
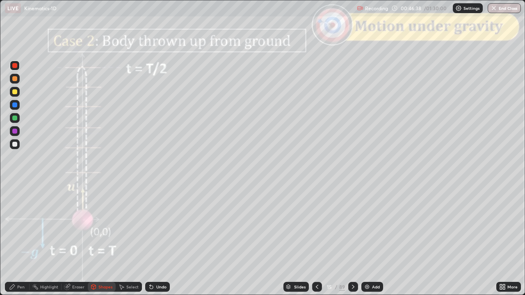
click at [22, 240] on div "Pen" at bounding box center [20, 287] width 7 height 4
click at [16, 96] on div at bounding box center [15, 92] width 10 height 10
click at [104, 240] on div "Shapes" at bounding box center [105, 287] width 14 height 4
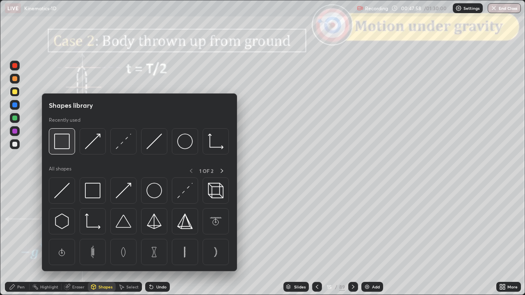
click at [64, 145] on img at bounding box center [62, 142] width 16 height 16
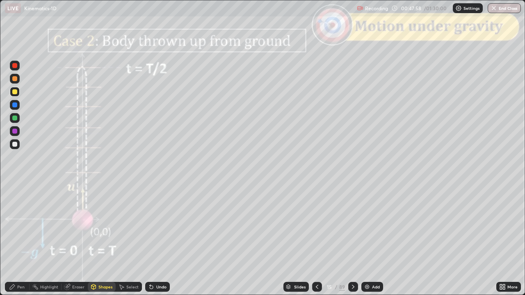
click at [14, 67] on div at bounding box center [14, 65] width 5 height 5
click at [297, 240] on div "Slides" at bounding box center [299, 287] width 11 height 4
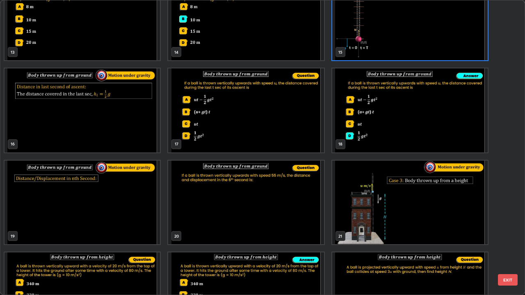
scroll to position [400, 0]
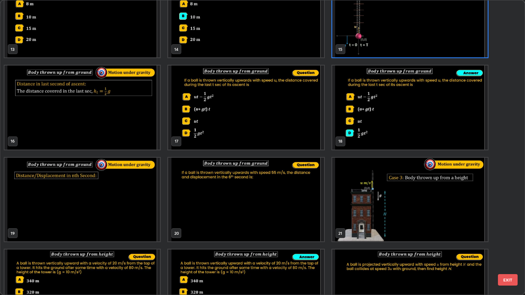
click at [508, 240] on button "EXIT" at bounding box center [508, 279] width 20 height 11
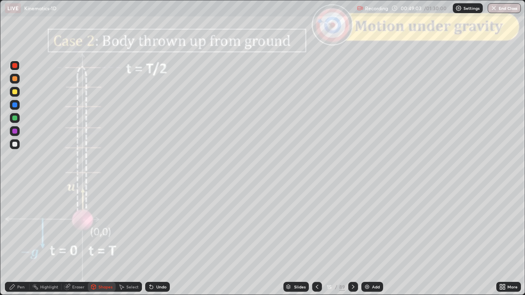
click at [352, 240] on icon at bounding box center [353, 287] width 7 height 7
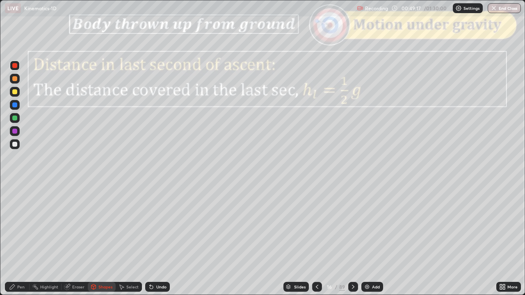
click at [162, 240] on div "Undo" at bounding box center [161, 287] width 10 height 4
click at [21, 240] on div "Pen" at bounding box center [20, 287] width 7 height 4
click at [71, 240] on div "Eraser" at bounding box center [75, 287] width 26 height 10
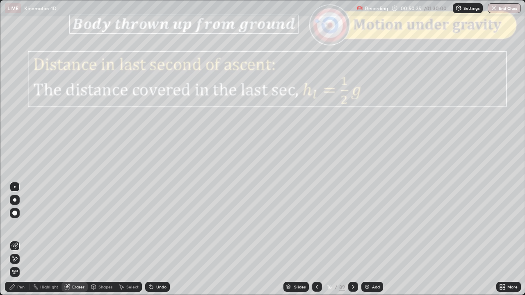
click at [18, 240] on div "Pen" at bounding box center [17, 287] width 25 height 10
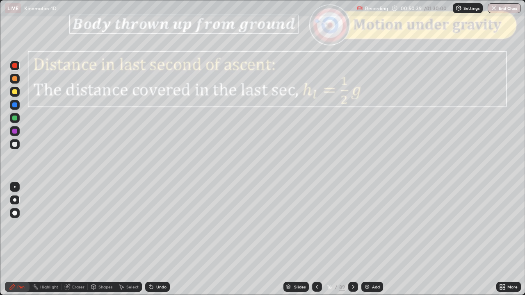
click at [352, 240] on icon at bounding box center [353, 287] width 7 height 7
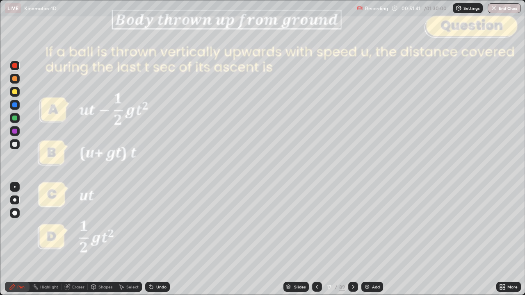
click at [352, 240] on icon at bounding box center [353, 287] width 7 height 7
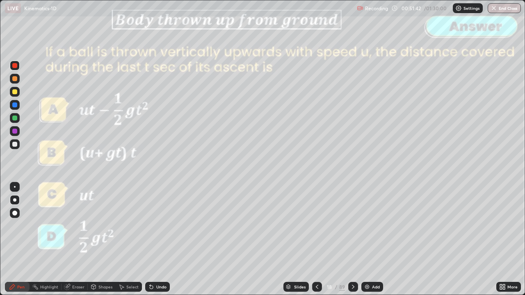
click at [352, 240] on icon at bounding box center [353, 287] width 7 height 7
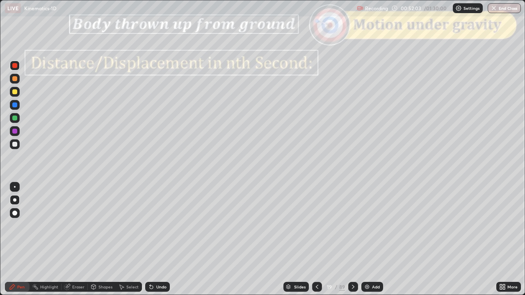
click at [14, 80] on div at bounding box center [14, 78] width 5 height 5
click at [103, 240] on div "Shapes" at bounding box center [105, 287] width 14 height 4
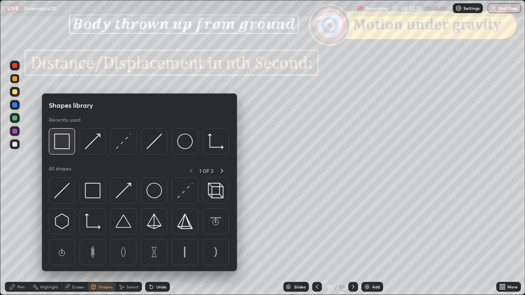
click at [66, 147] on img at bounding box center [62, 142] width 16 height 16
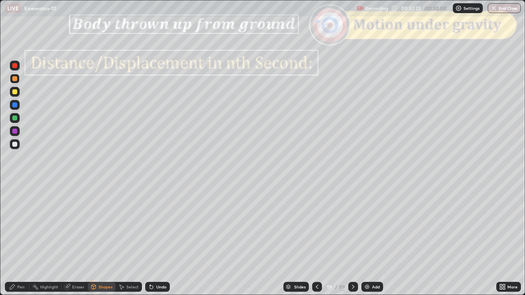
click at [16, 66] on div at bounding box center [14, 65] width 5 height 5
click at [18, 240] on div "Pen" at bounding box center [20, 287] width 7 height 4
click at [352, 240] on icon at bounding box center [353, 287] width 7 height 7
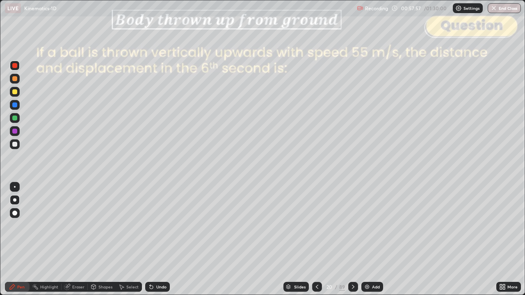
click at [16, 144] on div at bounding box center [14, 144] width 5 height 5
click at [156, 240] on div "Undo" at bounding box center [157, 287] width 25 height 10
click at [102, 240] on div "Shapes" at bounding box center [102, 287] width 28 height 10
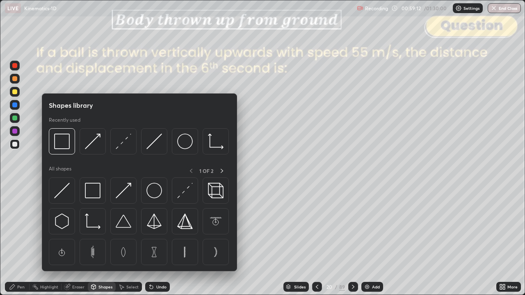
click at [60, 145] on img at bounding box center [62, 142] width 16 height 16
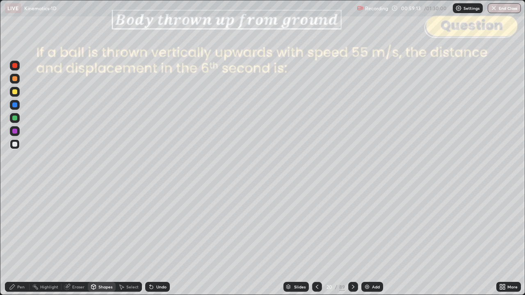
click at [15, 69] on div at bounding box center [15, 66] width 10 height 10
click at [103, 240] on div "Shapes" at bounding box center [105, 287] width 14 height 4
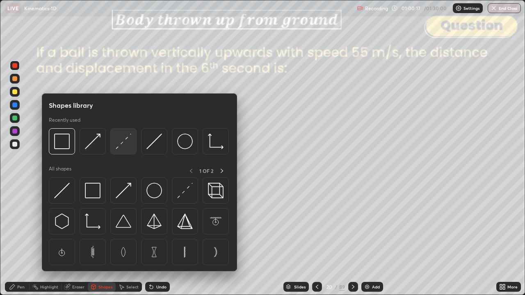
click at [127, 146] on img at bounding box center [124, 142] width 16 height 16
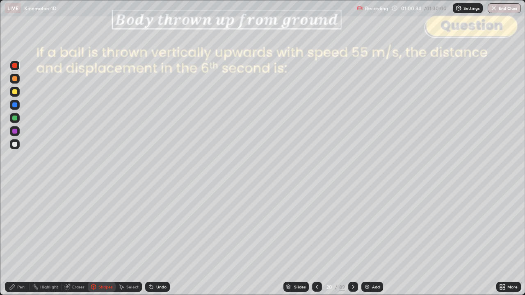
click at [21, 240] on div "Pen" at bounding box center [20, 287] width 7 height 4
click at [16, 80] on div at bounding box center [14, 78] width 5 height 5
click at [101, 240] on div "Shapes" at bounding box center [105, 287] width 14 height 4
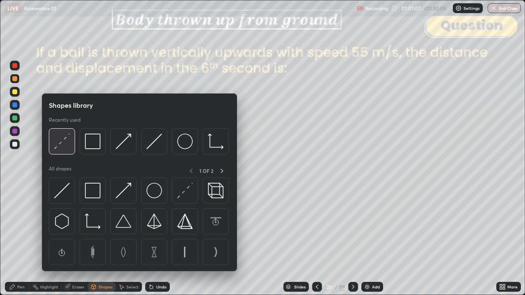
click at [69, 147] on img at bounding box center [62, 142] width 16 height 16
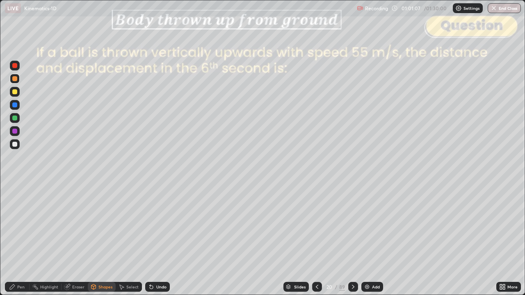
click at [13, 145] on div at bounding box center [14, 144] width 5 height 5
click at [107, 240] on div "Shapes" at bounding box center [102, 287] width 28 height 10
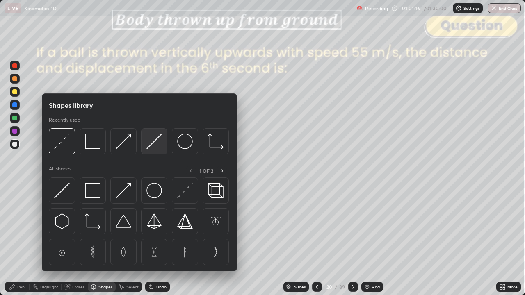
click at [156, 136] on img at bounding box center [154, 142] width 16 height 16
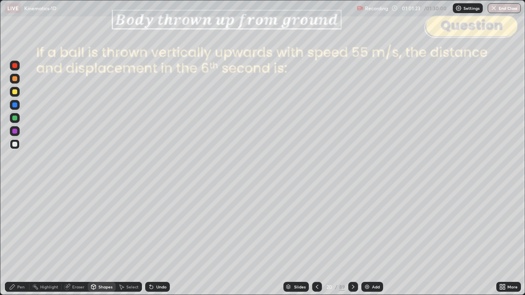
click at [21, 240] on div "Pen" at bounding box center [20, 287] width 7 height 4
click at [98, 240] on div "Shapes" at bounding box center [105, 287] width 14 height 4
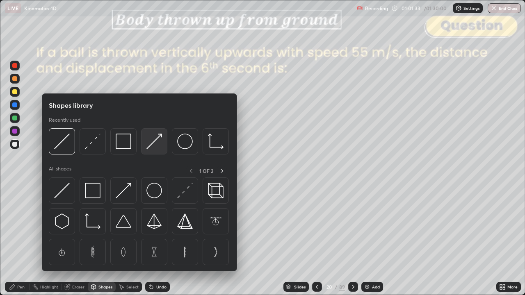
click at [156, 146] on img at bounding box center [154, 142] width 16 height 16
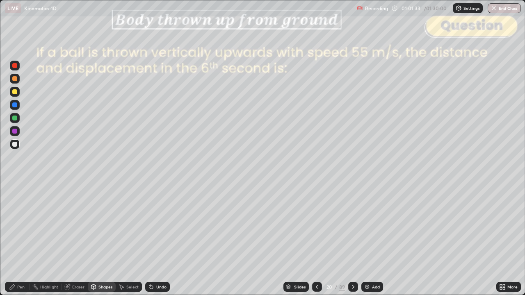
click at [14, 81] on div at bounding box center [14, 78] width 5 height 5
click at [18, 240] on div "Pen" at bounding box center [20, 287] width 7 height 4
click at [162, 240] on div "Undo" at bounding box center [161, 287] width 10 height 4
click at [162, 240] on div "Undo" at bounding box center [157, 287] width 25 height 10
click at [160, 240] on div "Undo" at bounding box center [161, 287] width 10 height 4
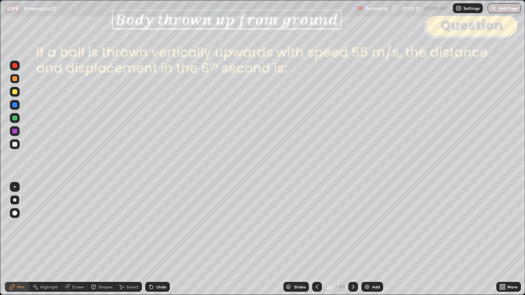
click at [162, 240] on div "Undo" at bounding box center [157, 287] width 25 height 10
click at [162, 240] on div "Undo" at bounding box center [161, 287] width 10 height 4
click at [160, 240] on div "Undo" at bounding box center [161, 287] width 10 height 4
click at [159, 240] on div "Undo" at bounding box center [157, 287] width 25 height 10
click at [156, 240] on div "Undo" at bounding box center [161, 287] width 10 height 4
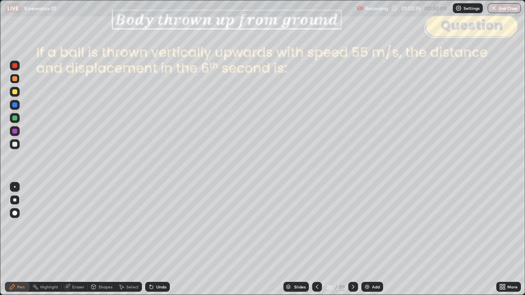
click at [159, 240] on div "Undo" at bounding box center [157, 287] width 25 height 10
click at [158, 240] on div "Undo" at bounding box center [161, 287] width 10 height 4
click at [156, 240] on div "Undo" at bounding box center [157, 287] width 25 height 10
click at [155, 240] on div "Undo" at bounding box center [157, 287] width 25 height 10
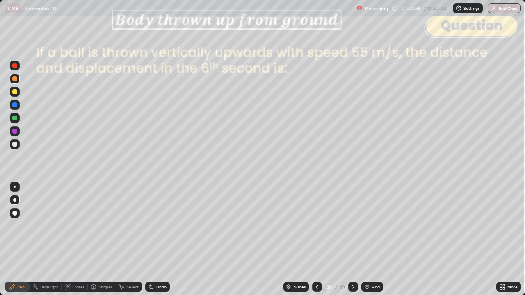
click at [154, 240] on div "Undo" at bounding box center [157, 287] width 25 height 10
click at [155, 240] on div "Undo" at bounding box center [157, 287] width 25 height 10
click at [154, 240] on div "Undo" at bounding box center [157, 287] width 25 height 10
click at [16, 117] on div at bounding box center [14, 118] width 5 height 5
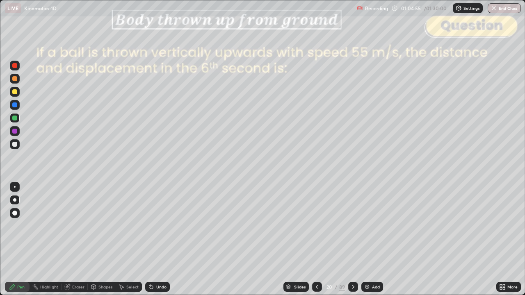
click at [15, 80] on div at bounding box center [14, 78] width 5 height 5
click at [316, 240] on icon at bounding box center [317, 287] width 2 height 4
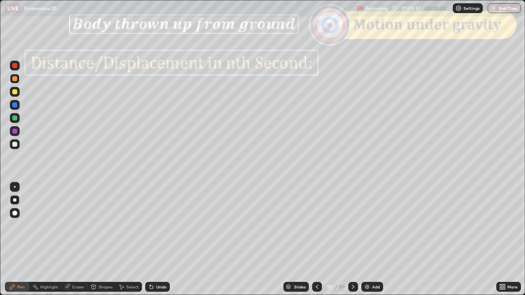
click at [352, 240] on div at bounding box center [353, 287] width 10 height 10
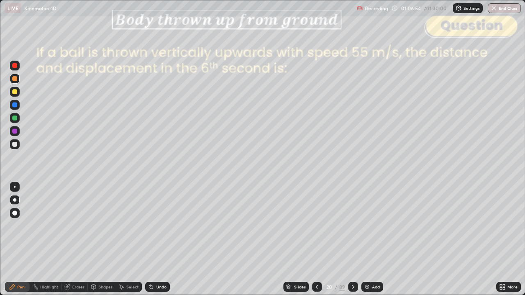
click at [351, 240] on icon at bounding box center [353, 287] width 7 height 7
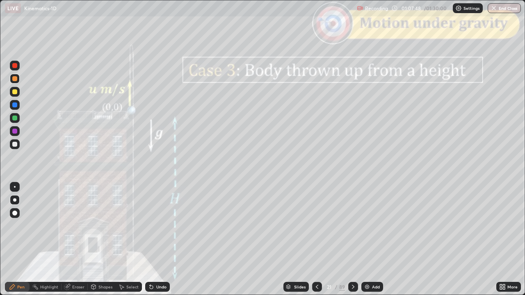
click at [100, 240] on div "Shapes" at bounding box center [105, 287] width 14 height 4
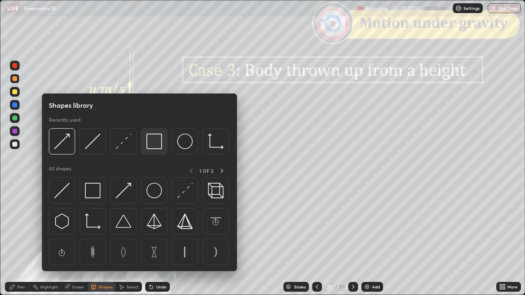
click at [157, 143] on img at bounding box center [154, 142] width 16 height 16
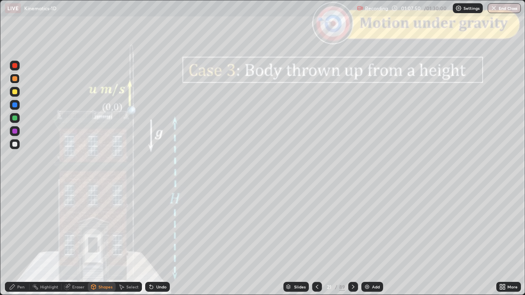
click at [14, 67] on div at bounding box center [14, 65] width 5 height 5
click at [17, 240] on div "Pen" at bounding box center [17, 287] width 25 height 10
click at [99, 240] on div "Shapes" at bounding box center [105, 287] width 14 height 4
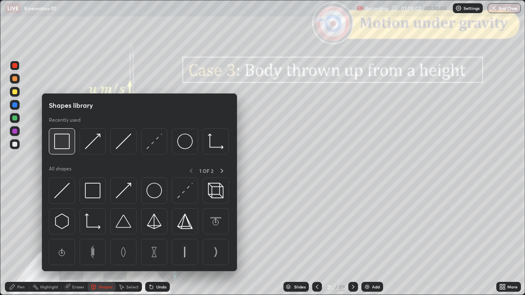
click at [65, 144] on img at bounding box center [62, 142] width 16 height 16
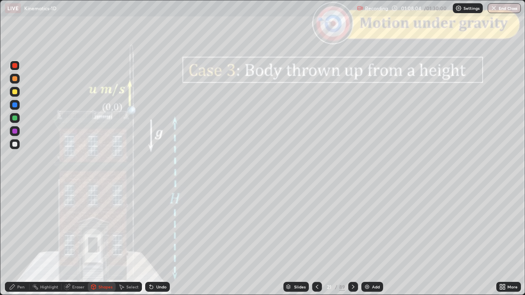
click at [22, 240] on div "Pen" at bounding box center [20, 287] width 7 height 4
click at [98, 240] on div "Shapes" at bounding box center [105, 287] width 14 height 4
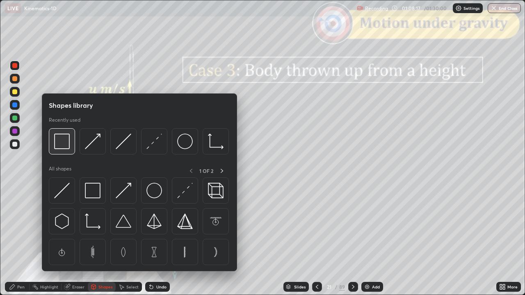
click at [64, 142] on img at bounding box center [62, 142] width 16 height 16
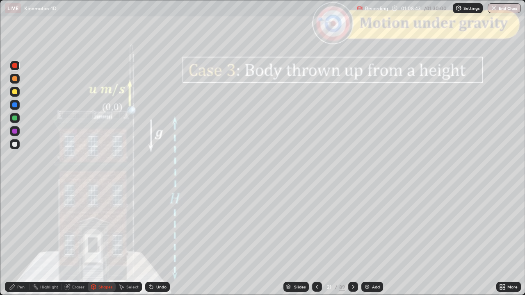
click at [16, 133] on div at bounding box center [14, 131] width 5 height 5
click at [164, 240] on div "Undo" at bounding box center [161, 287] width 10 height 4
click at [27, 240] on div "Pen" at bounding box center [17, 287] width 25 height 10
click at [17, 79] on div at bounding box center [14, 78] width 5 height 5
click at [104, 240] on div "Shapes" at bounding box center [105, 287] width 14 height 4
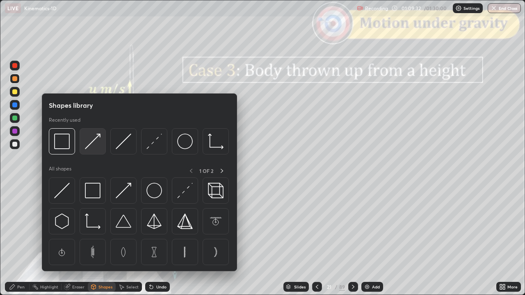
click at [97, 145] on img at bounding box center [93, 142] width 16 height 16
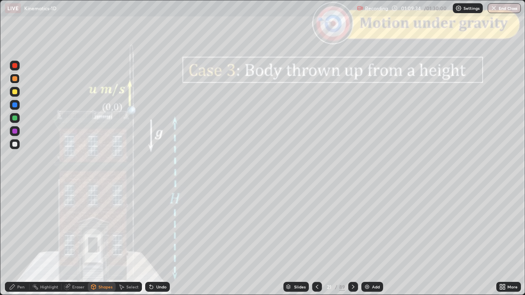
click at [12, 240] on div "Pen" at bounding box center [17, 287] width 25 height 10
click at [98, 240] on div "Shapes" at bounding box center [105, 287] width 14 height 4
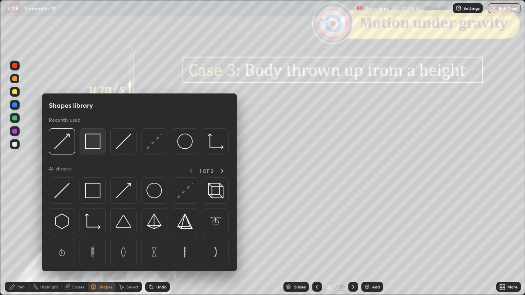
click at [93, 144] on img at bounding box center [93, 142] width 16 height 16
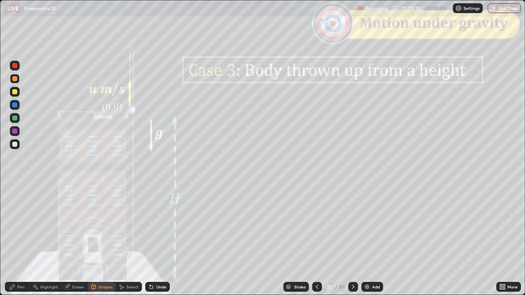
click at [15, 66] on div at bounding box center [14, 65] width 5 height 5
click at [19, 240] on div "Pen" at bounding box center [17, 287] width 25 height 10
click at [101, 240] on div "Shapes" at bounding box center [102, 287] width 28 height 10
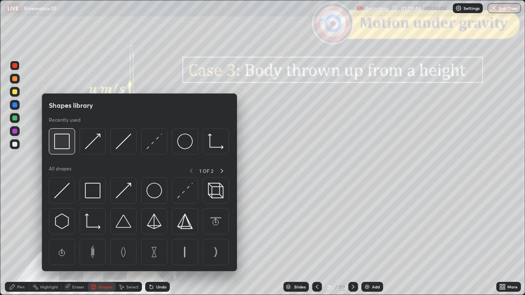
click at [62, 145] on img at bounding box center [62, 142] width 16 height 16
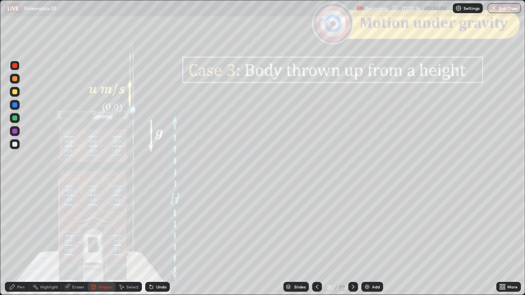
click at [23, 240] on div "Pen" at bounding box center [20, 287] width 7 height 4
click at [16, 106] on div at bounding box center [14, 105] width 5 height 5
click at [15, 81] on div at bounding box center [14, 78] width 5 height 5
click at [162, 240] on div "Undo" at bounding box center [161, 287] width 10 height 4
click at [100, 240] on div "Shapes" at bounding box center [105, 287] width 14 height 4
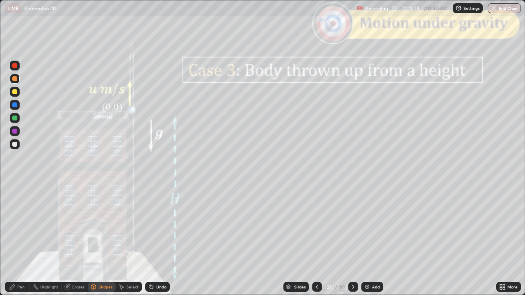
click at [7, 217] on div "Erase all" at bounding box center [15, 147] width 20 height 263
click at [158, 240] on div "Undo" at bounding box center [161, 287] width 10 height 4
click at [18, 240] on div "Pen" at bounding box center [20, 287] width 7 height 4
click at [99, 240] on div "Shapes" at bounding box center [105, 287] width 14 height 4
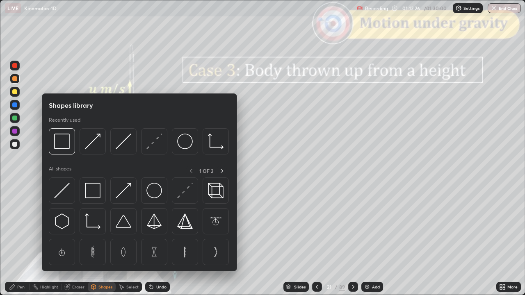
click at [64, 146] on img at bounding box center [62, 142] width 16 height 16
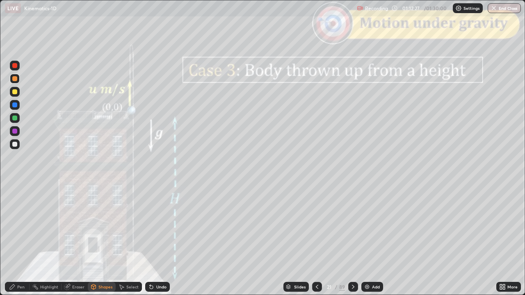
click at [16, 67] on div at bounding box center [14, 65] width 5 height 5
click at [21, 240] on div "Pen" at bounding box center [20, 287] width 7 height 4
click at [15, 79] on div at bounding box center [14, 78] width 5 height 5
click at [101, 240] on div "Shapes" at bounding box center [105, 287] width 14 height 4
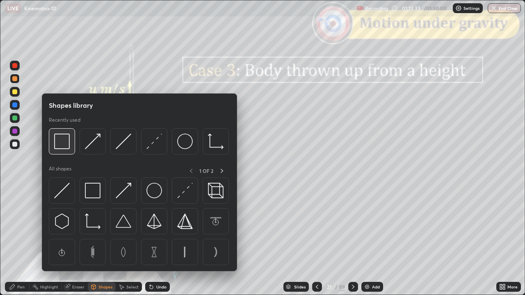
click at [61, 143] on img at bounding box center [62, 142] width 16 height 16
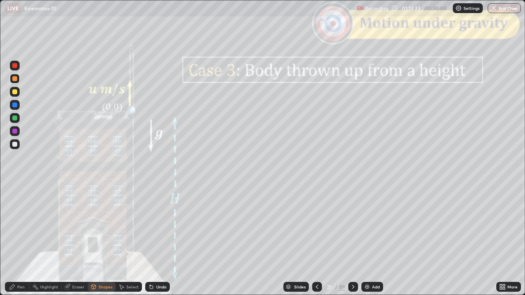
click at [14, 65] on div at bounding box center [14, 65] width 5 height 5
click at [352, 240] on icon at bounding box center [353, 287] width 7 height 7
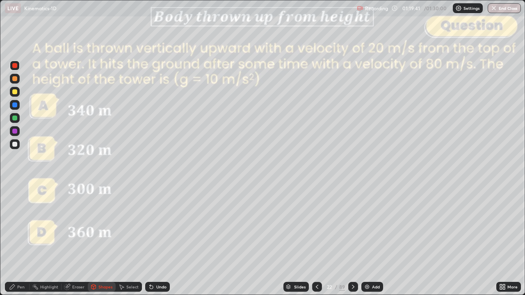
click at [317, 240] on icon at bounding box center [317, 287] width 2 height 4
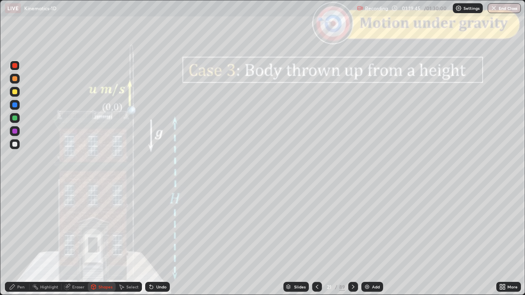
click at [354, 240] on icon at bounding box center [353, 287] width 7 height 7
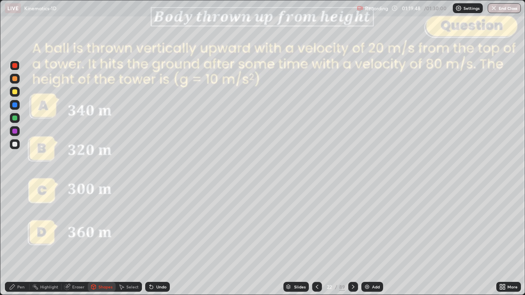
click at [15, 80] on div at bounding box center [14, 78] width 5 height 5
click at [160, 240] on div "Undo" at bounding box center [157, 287] width 25 height 10
click at [18, 240] on div "Pen" at bounding box center [20, 287] width 7 height 4
click at [317, 240] on icon at bounding box center [317, 287] width 7 height 7
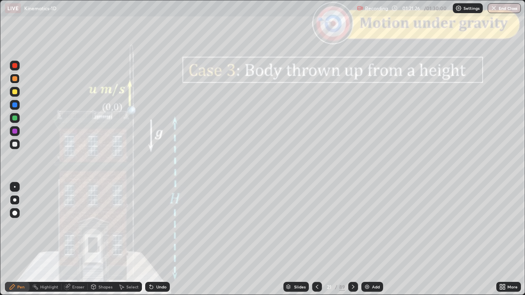
click at [356, 240] on div at bounding box center [353, 287] width 10 height 10
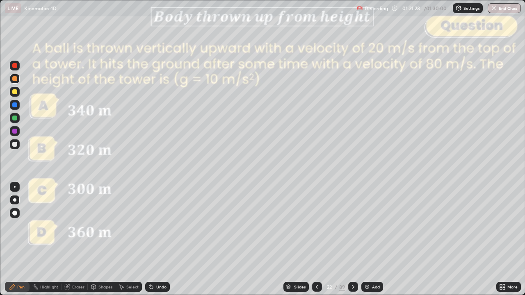
click at [102, 240] on div "Shapes" at bounding box center [105, 287] width 14 height 4
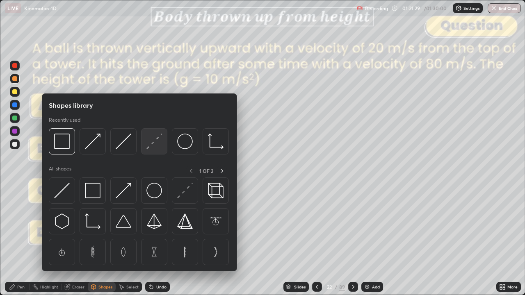
click at [157, 140] on img at bounding box center [154, 142] width 16 height 16
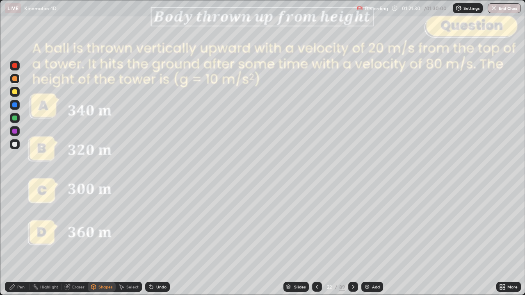
click at [16, 91] on div at bounding box center [14, 91] width 5 height 5
click at [15, 66] on div at bounding box center [14, 65] width 5 height 5
click at [93, 240] on icon at bounding box center [93, 286] width 5 height 1
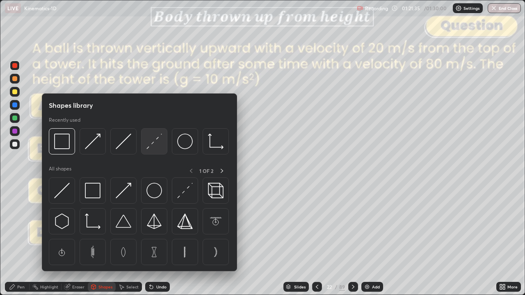
click at [153, 144] on img at bounding box center [154, 142] width 16 height 16
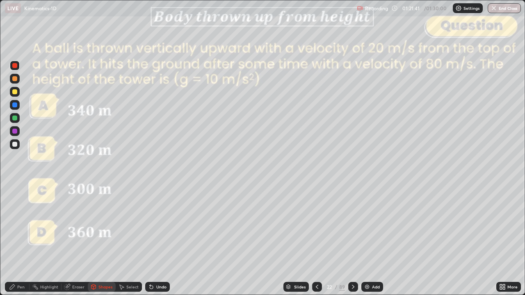
click at [21, 240] on div "Pen" at bounding box center [20, 287] width 7 height 4
click at [12, 119] on div at bounding box center [14, 118] width 5 height 5
click at [353, 240] on icon at bounding box center [353, 287] width 2 height 4
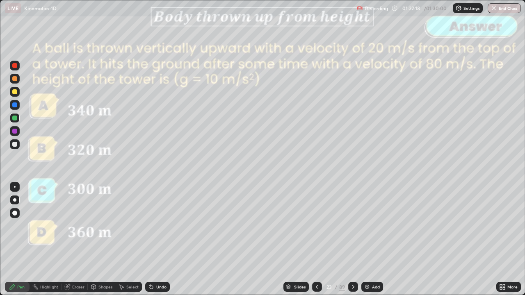
click at [352, 240] on icon at bounding box center [353, 287] width 7 height 7
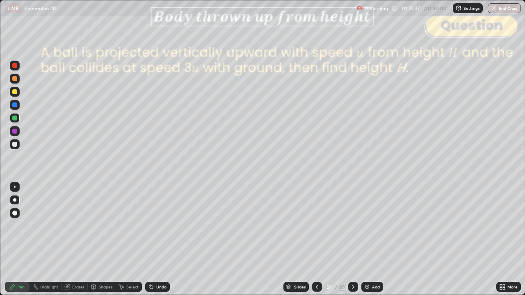
click at [17, 68] on div at bounding box center [15, 66] width 10 height 10
click at [297, 240] on div "Slides" at bounding box center [299, 287] width 11 height 4
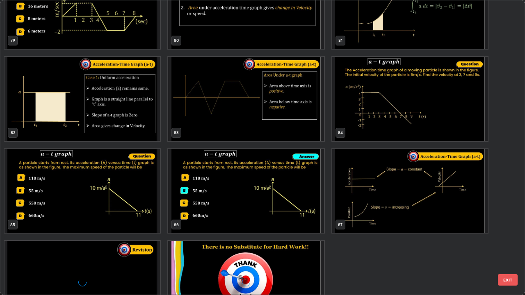
scroll to position [2470, 0]
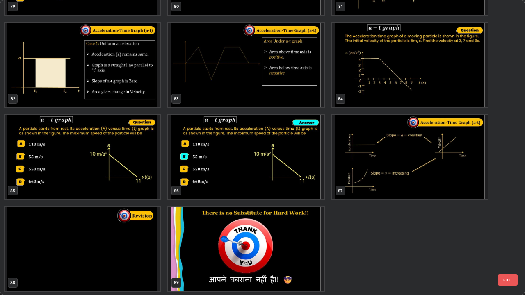
click at [270, 239] on img "grid" at bounding box center [246, 249] width 156 height 84
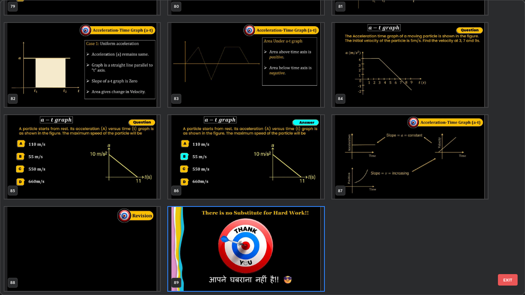
click at [510, 240] on button "EXIT" at bounding box center [508, 279] width 20 height 11
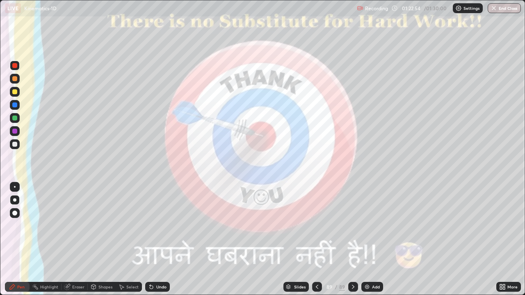
click at [503, 8] on button "End Class" at bounding box center [504, 8] width 33 height 10
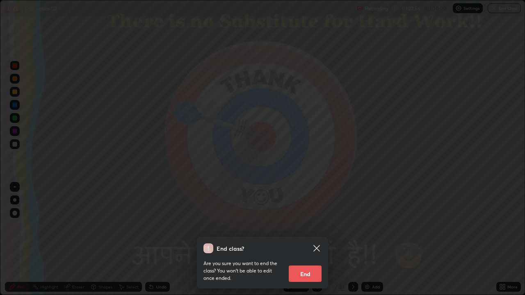
click at [300, 240] on button "End" at bounding box center [305, 274] width 33 height 16
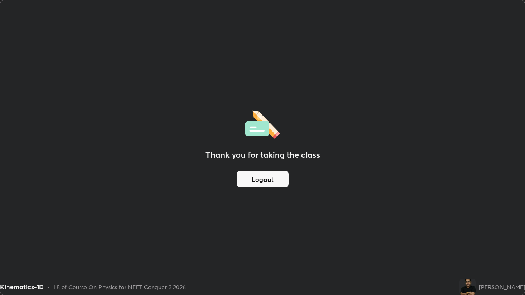
click at [274, 179] on button "Logout" at bounding box center [263, 179] width 52 height 16
